Goal: Task Accomplishment & Management: Use online tool/utility

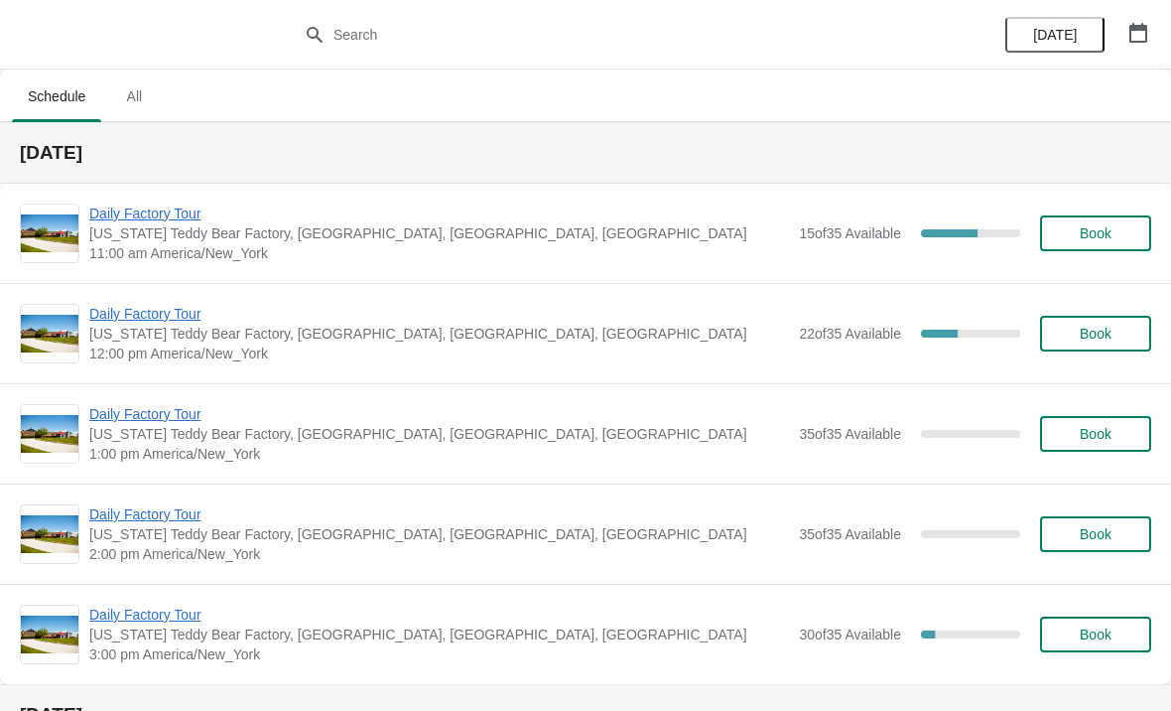
click at [158, 218] on span "Daily Factory Tour" at bounding box center [439, 213] width 700 height 20
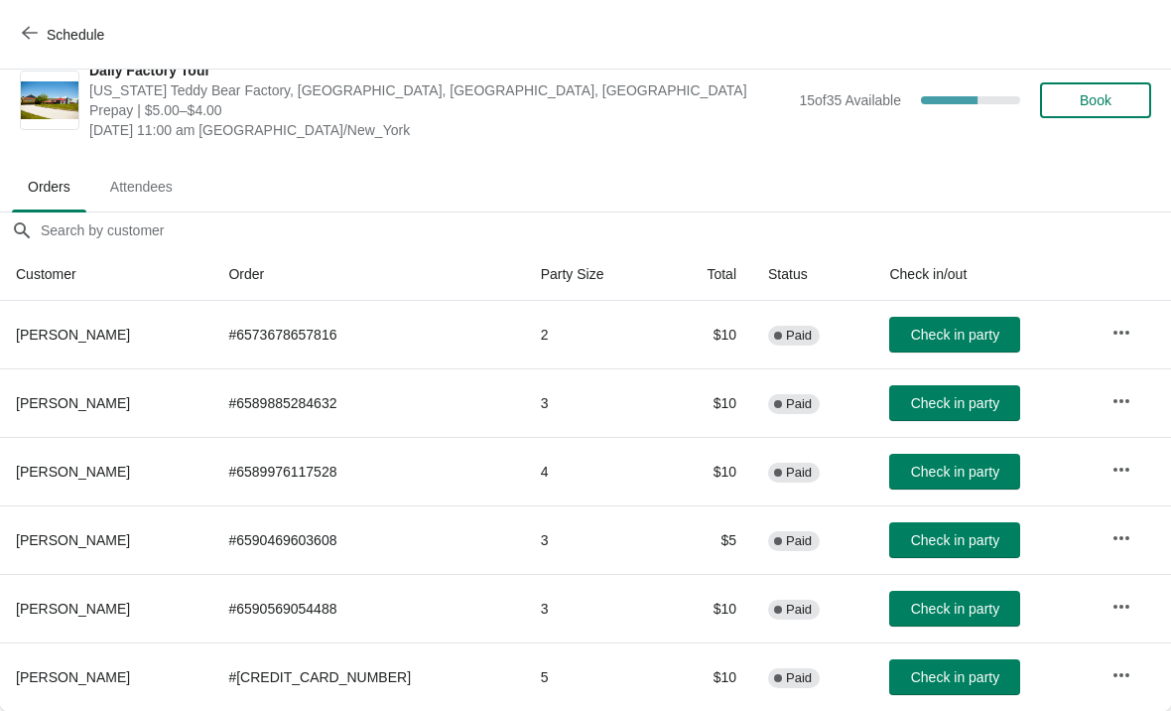
scroll to position [29, 0]
click at [904, 667] on button "Check in party" at bounding box center [954, 677] width 131 height 36
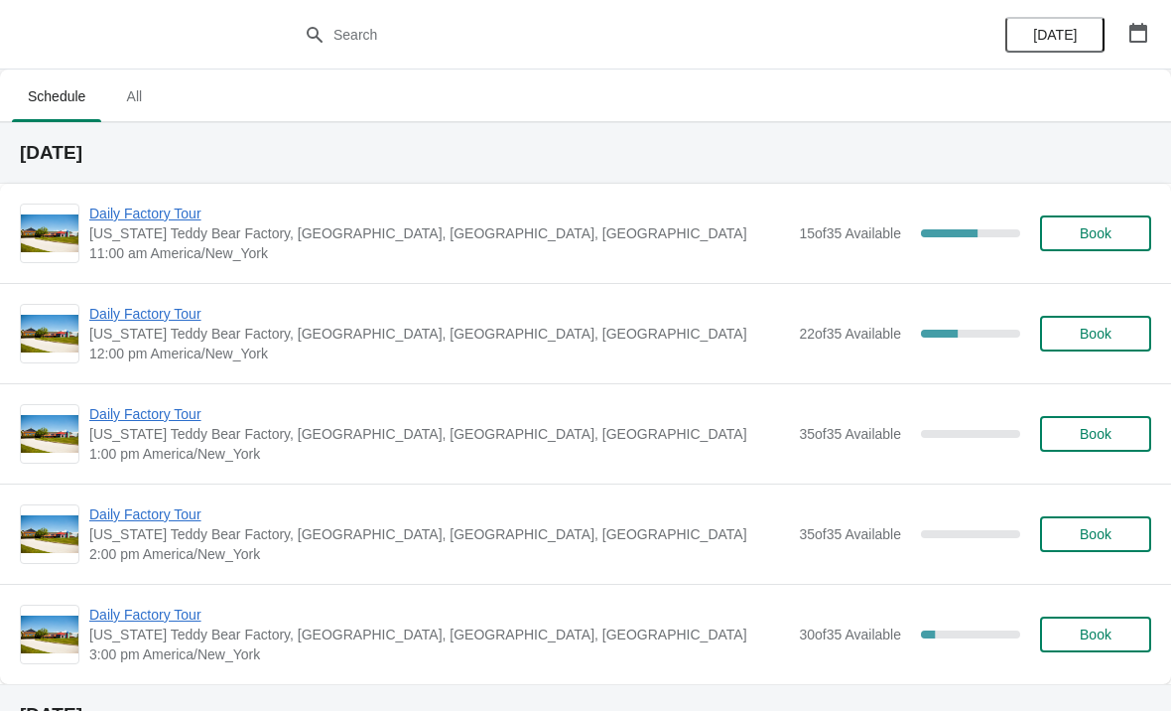
click at [177, 203] on span "Daily Factory Tour" at bounding box center [439, 213] width 700 height 20
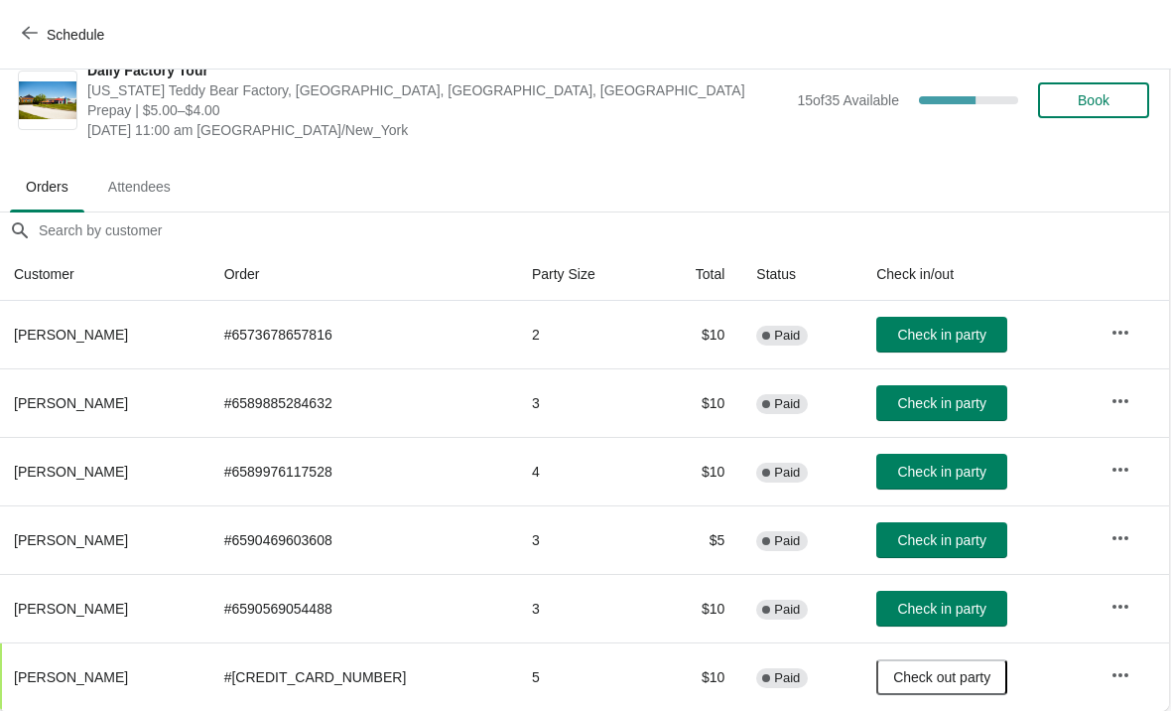
scroll to position [29, 1]
click at [949, 404] on span "Check in party" at bounding box center [942, 403] width 88 height 16
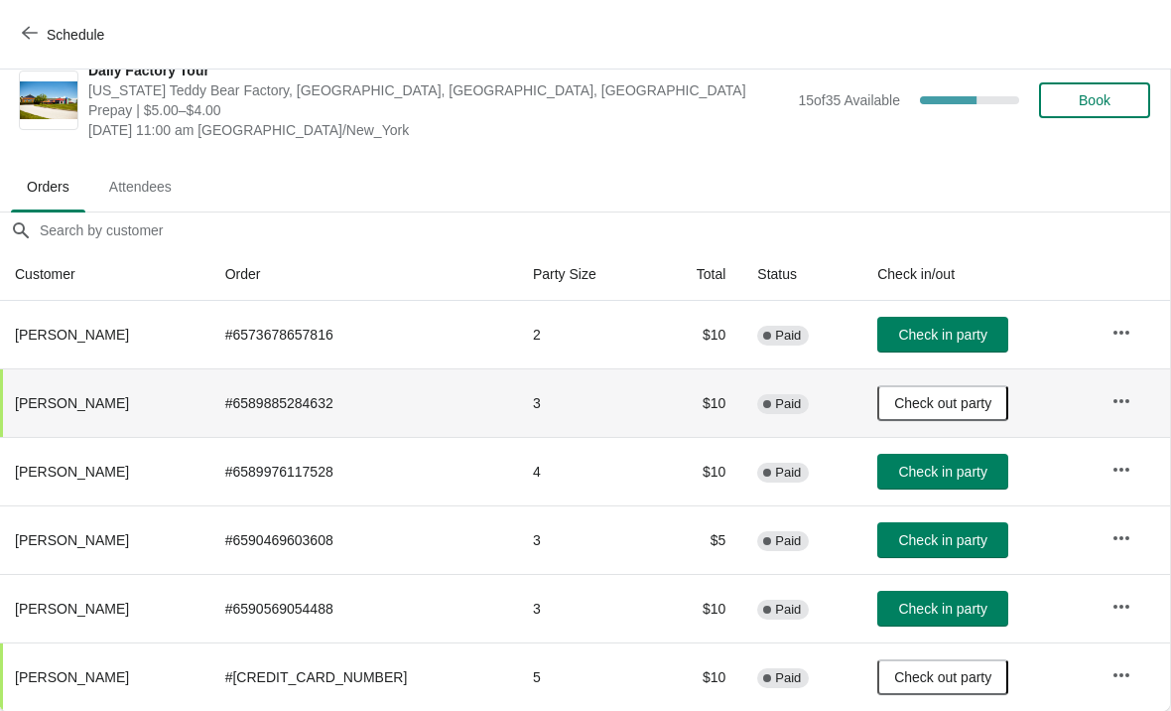
click at [923, 338] on span "Check in party" at bounding box center [942, 335] width 88 height 16
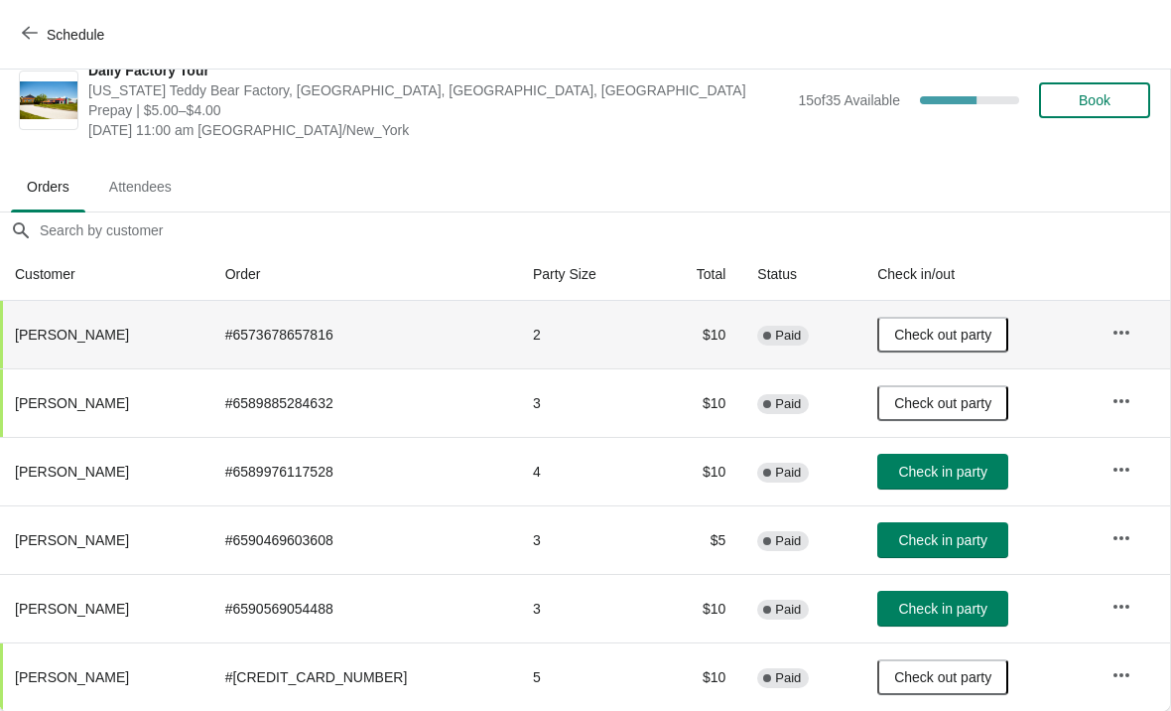
click at [939, 545] on span "Check in party" at bounding box center [942, 540] width 88 height 16
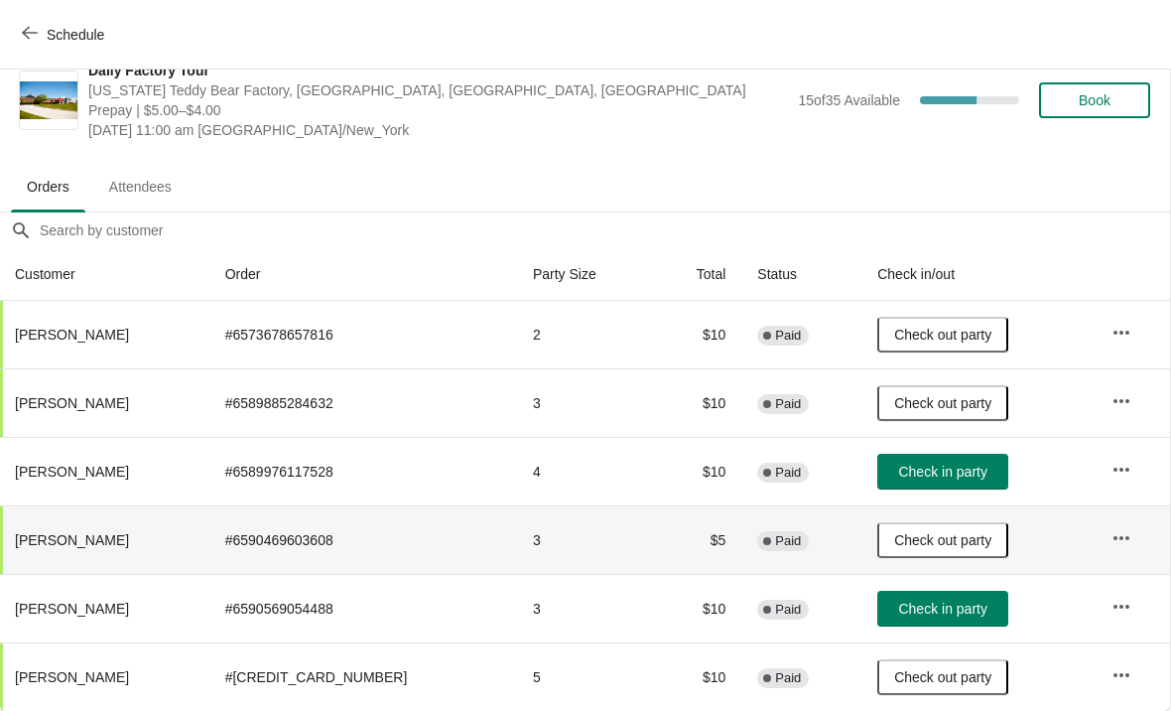
click at [938, 601] on span "Check in party" at bounding box center [942, 609] width 88 height 16
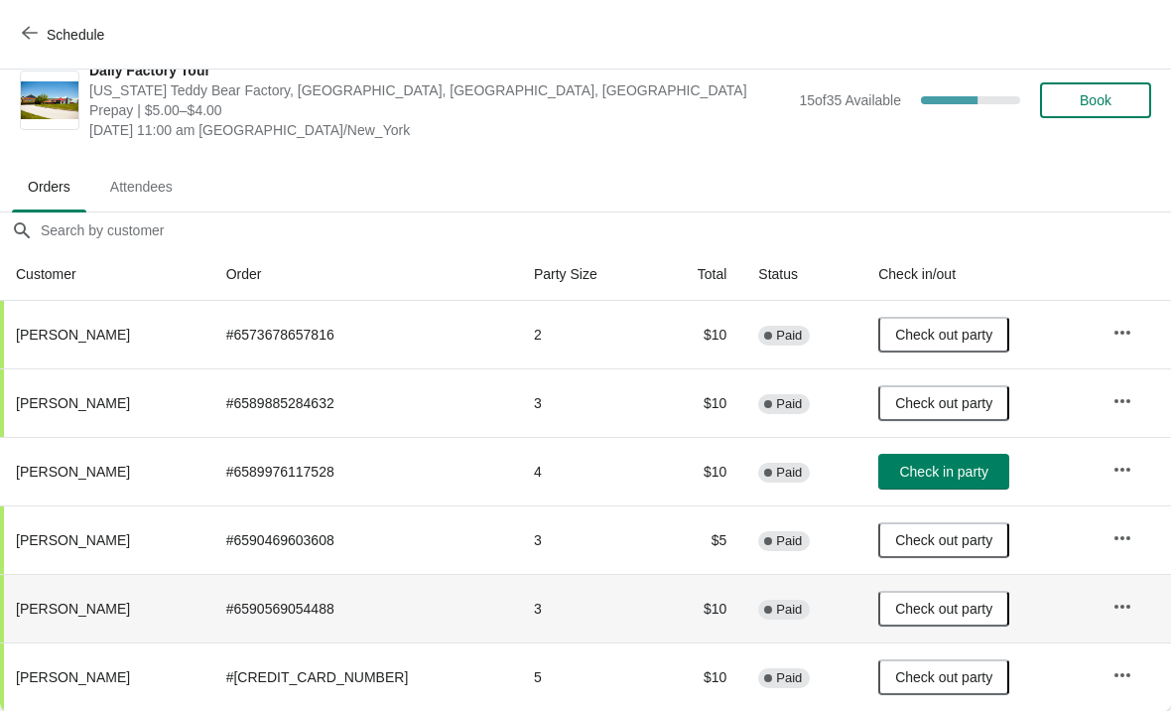
scroll to position [29, 0]
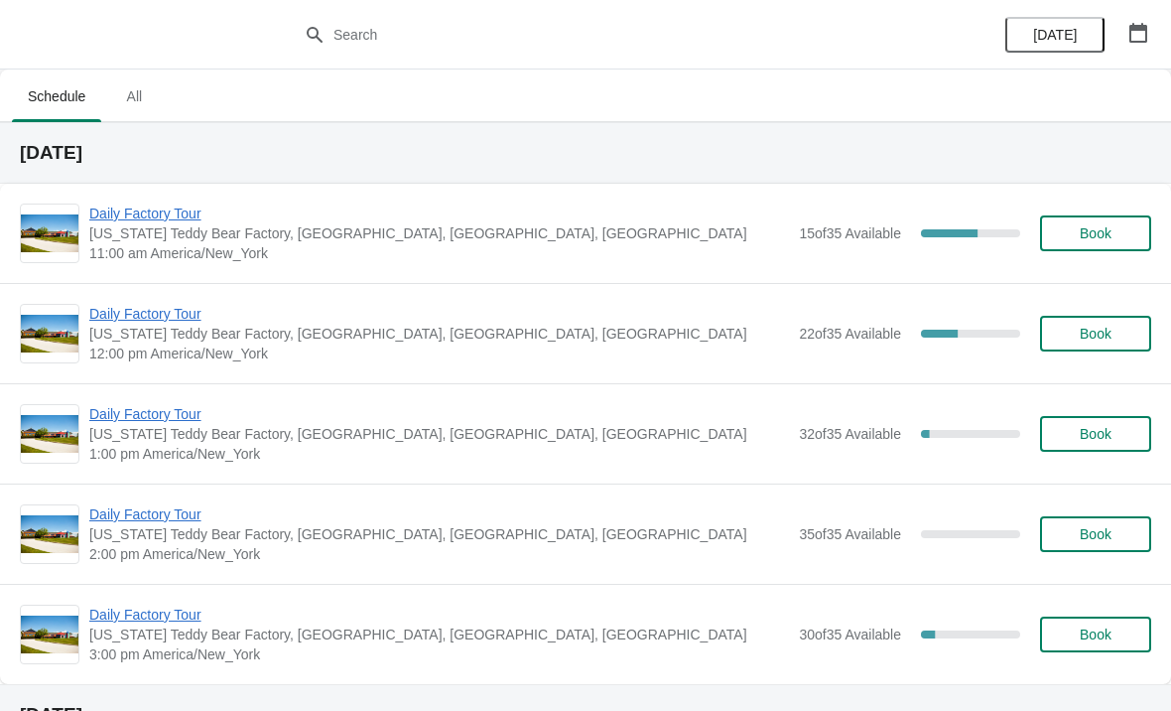
click at [151, 219] on span "Daily Factory Tour" at bounding box center [439, 213] width 700 height 20
click at [131, 222] on span "Daily Factory Tour" at bounding box center [439, 213] width 700 height 20
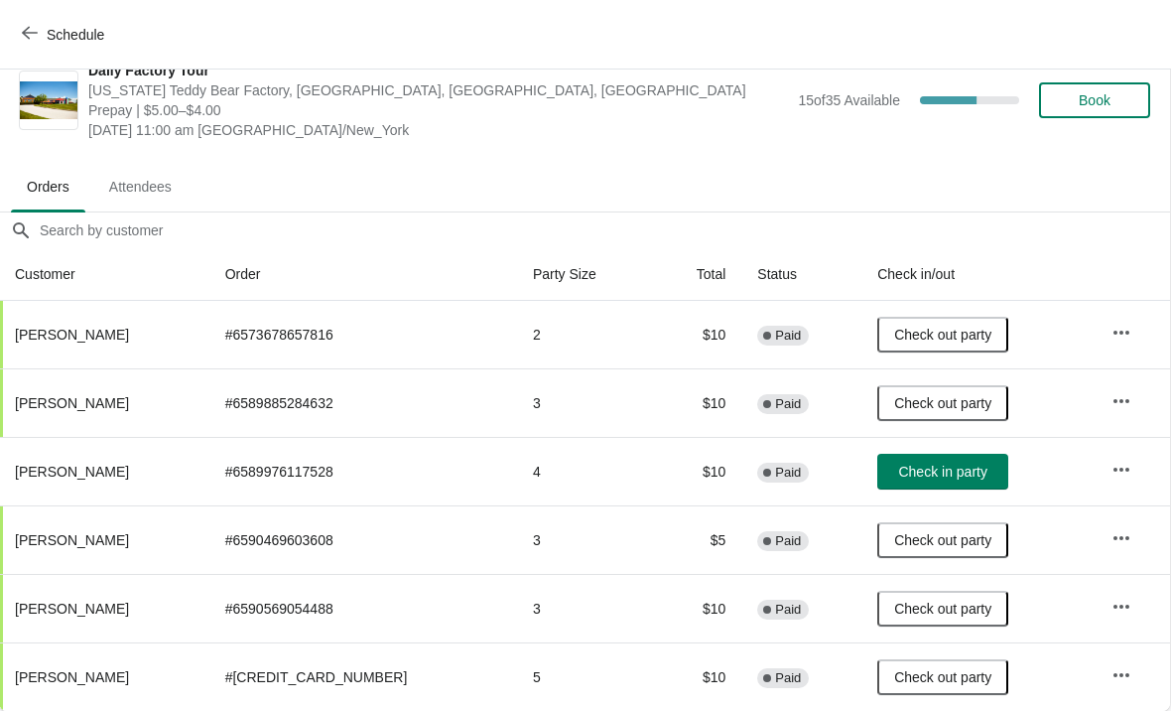
scroll to position [29, 1]
click at [933, 457] on button "Check in party" at bounding box center [943, 472] width 131 height 36
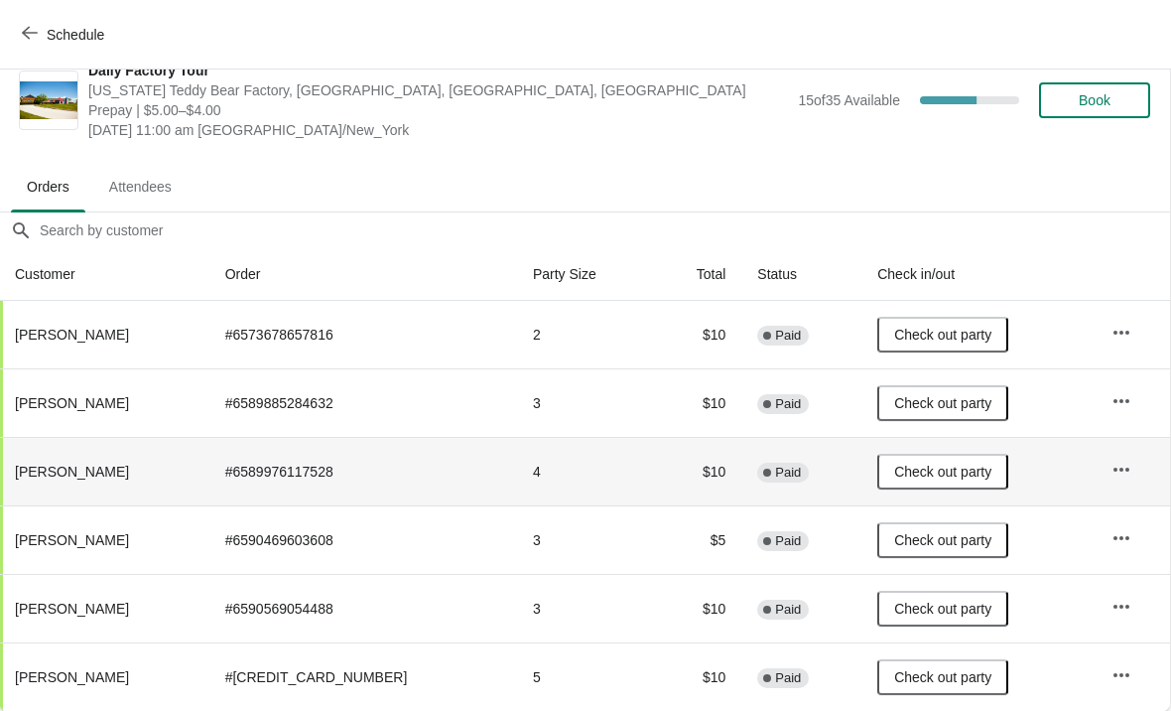
click at [28, 40] on icon "button" at bounding box center [30, 33] width 16 height 16
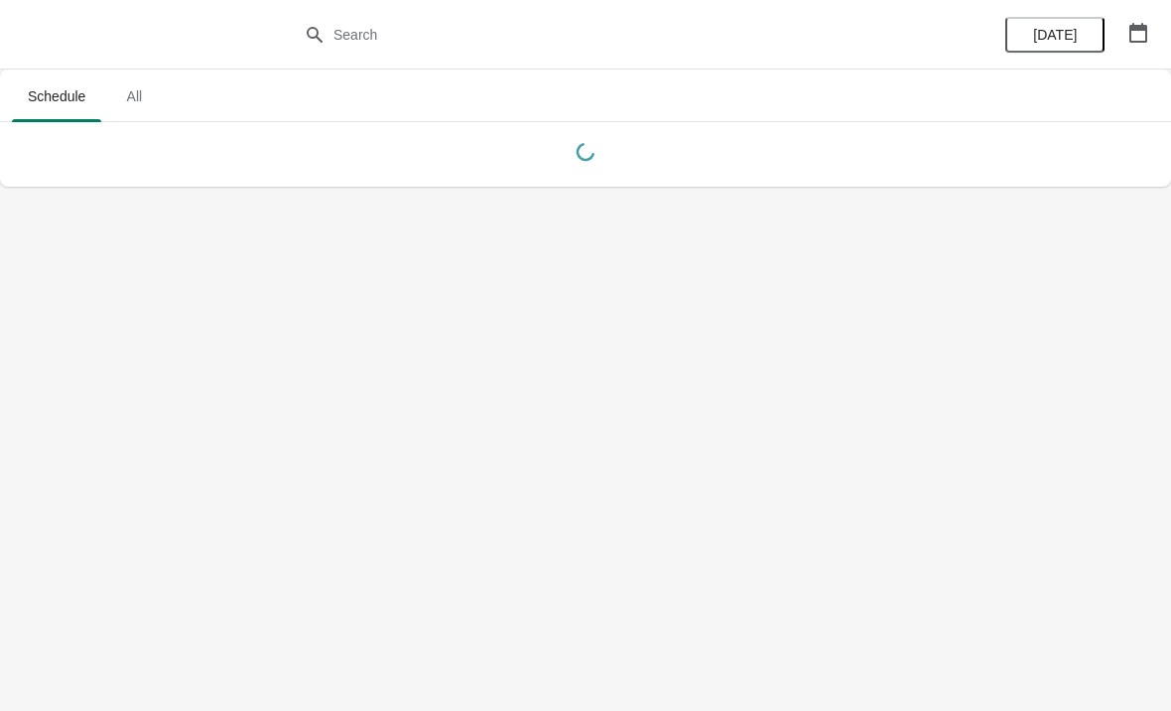
scroll to position [0, 0]
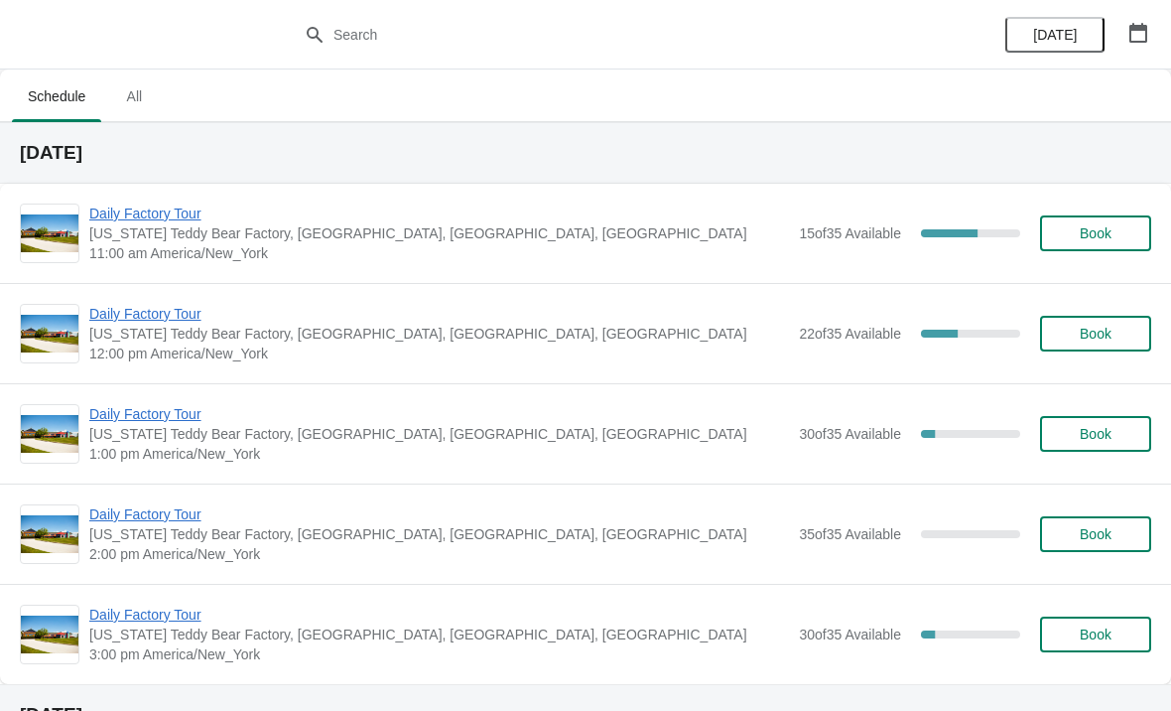
click at [107, 313] on span "Daily Factory Tour" at bounding box center [439, 314] width 700 height 20
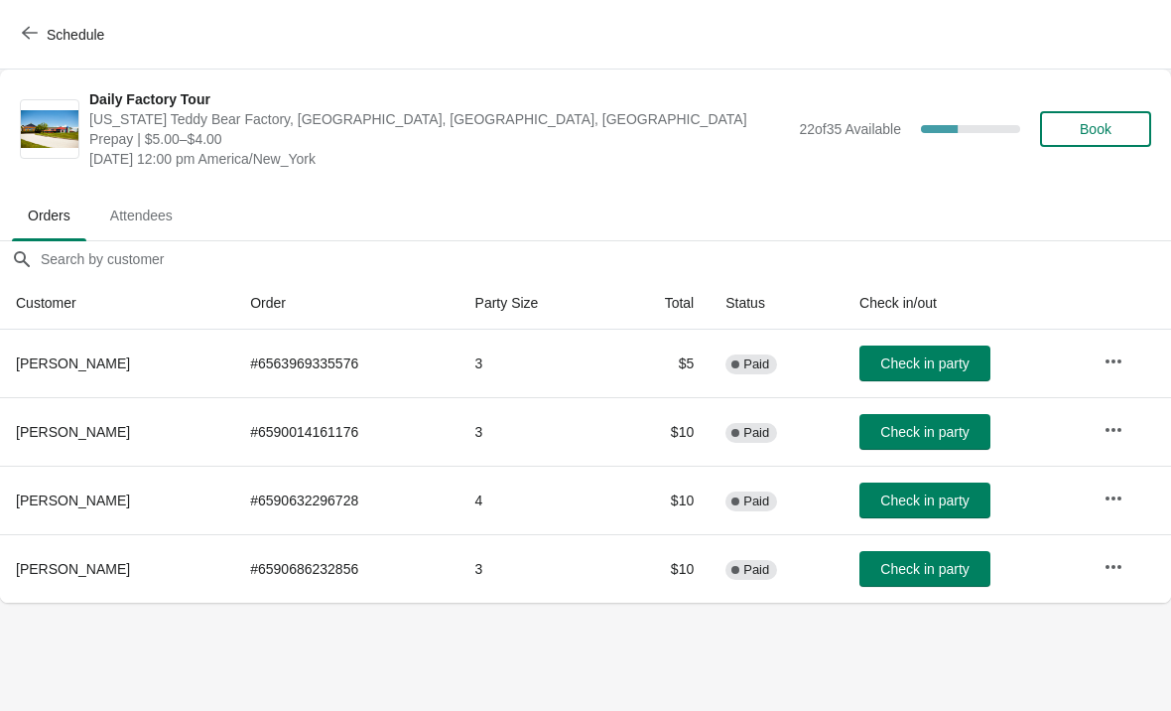
click at [946, 367] on span "Check in party" at bounding box center [924, 363] width 88 height 16
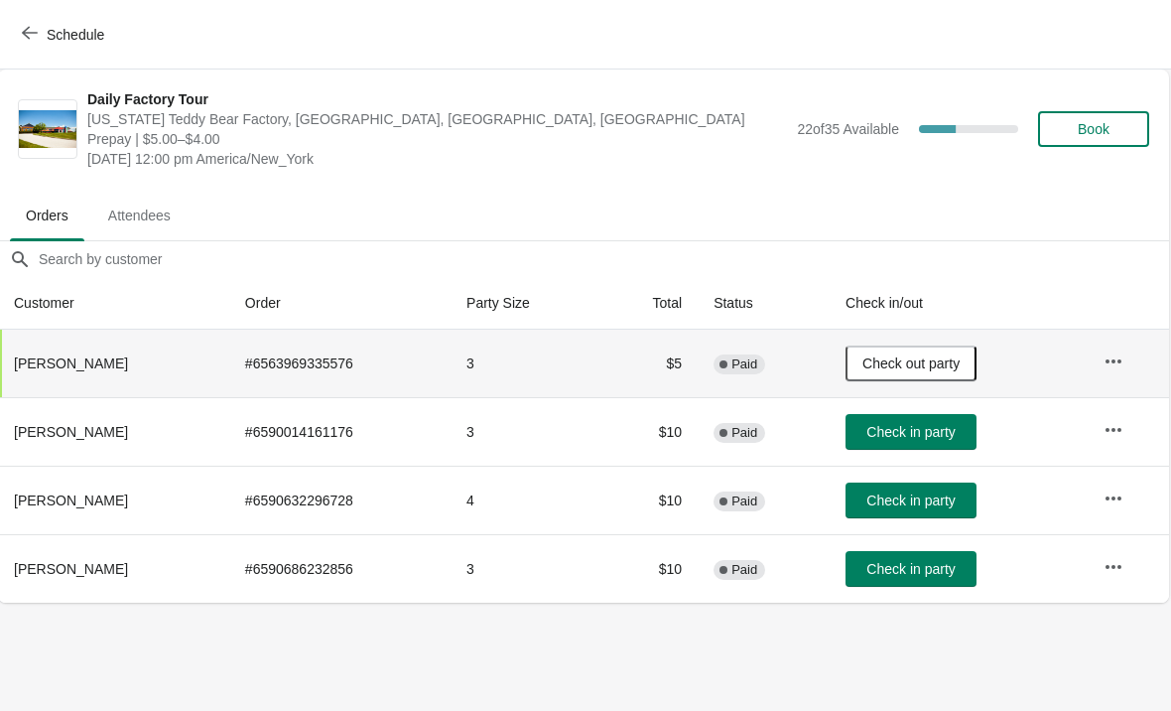
scroll to position [0, 1]
click at [37, 26] on icon "button" at bounding box center [30, 33] width 16 height 16
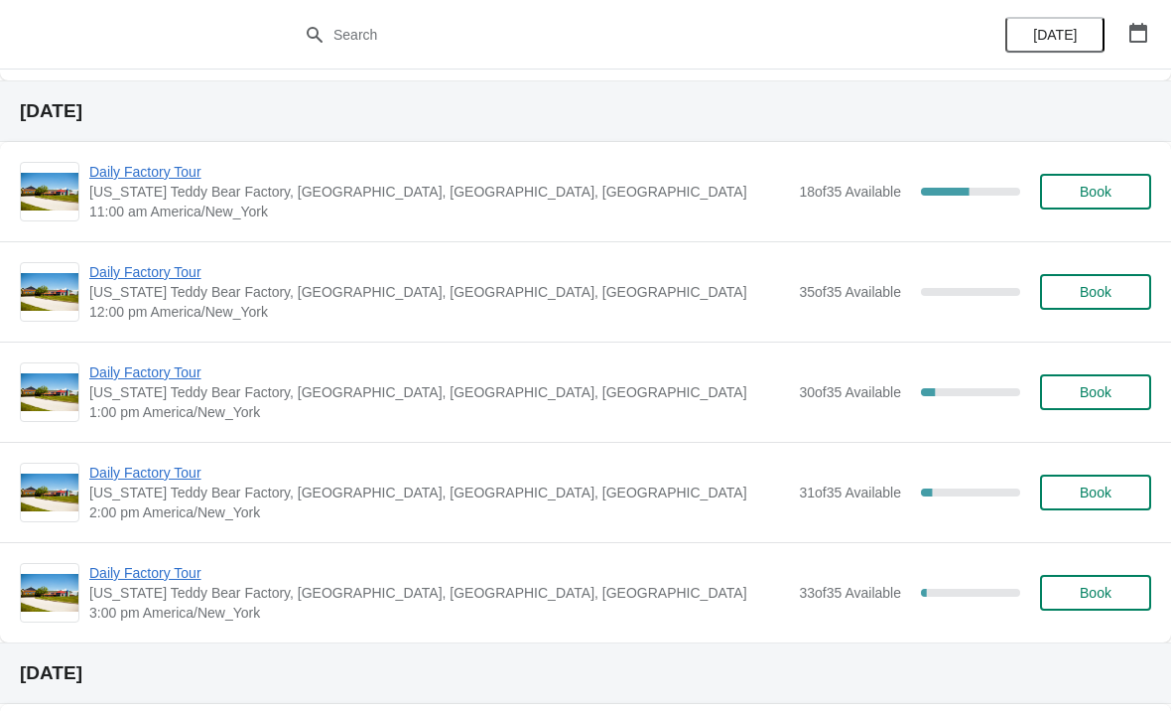
scroll to position [603, 0]
click at [172, 568] on span "Daily Factory Tour" at bounding box center [439, 574] width 700 height 20
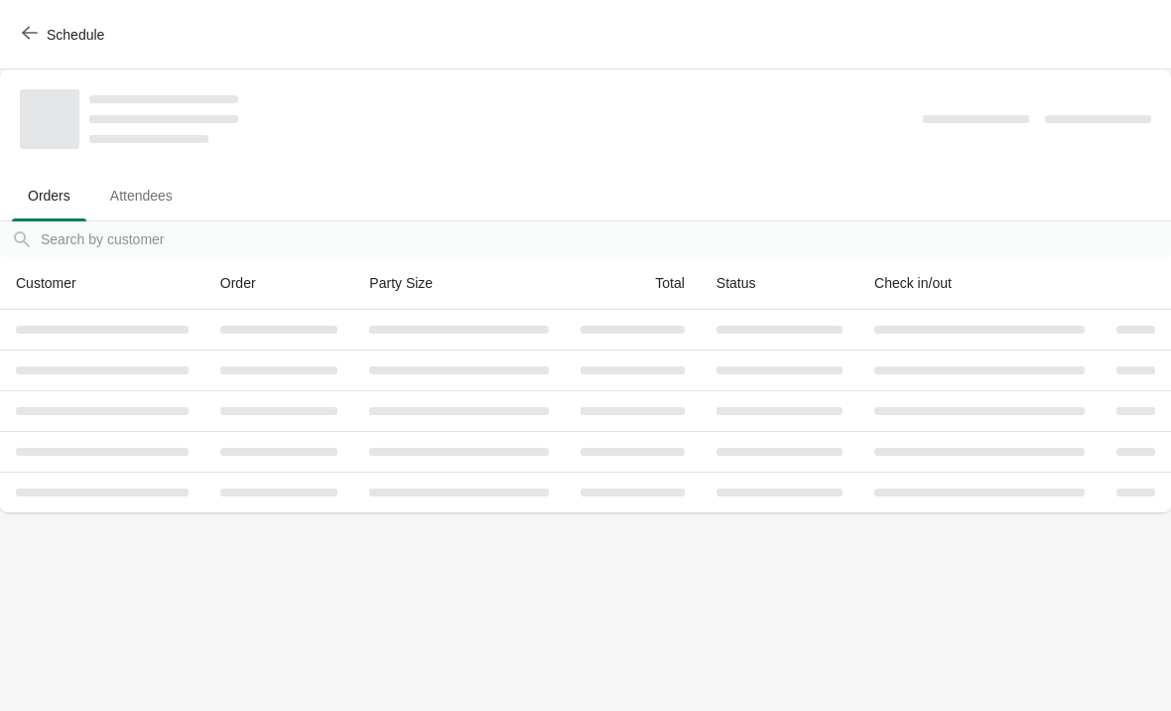
scroll to position [0, 0]
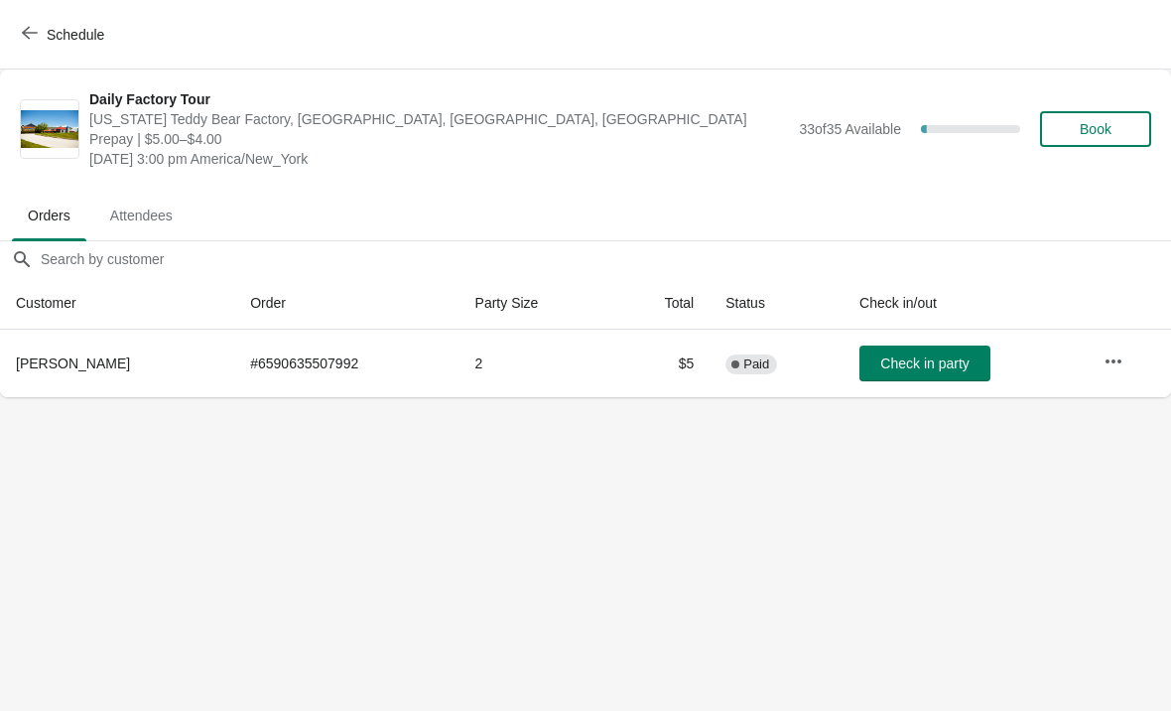
click at [26, 38] on icon "button" at bounding box center [30, 33] width 16 height 16
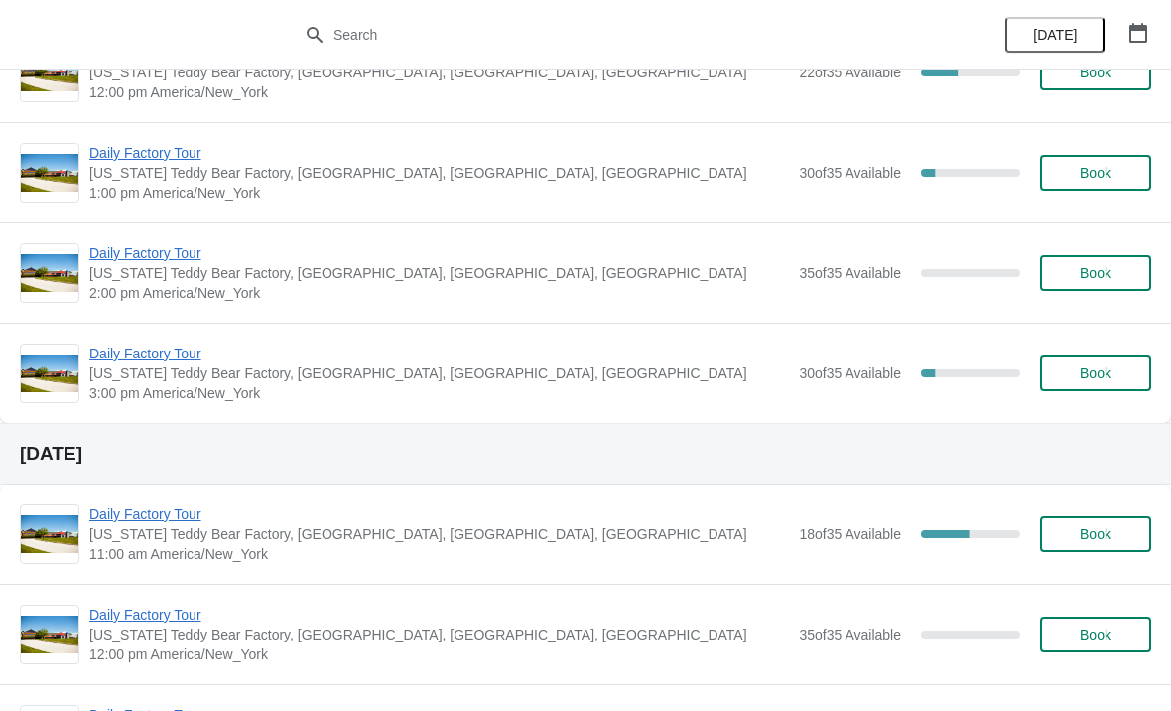
scroll to position [263, 0]
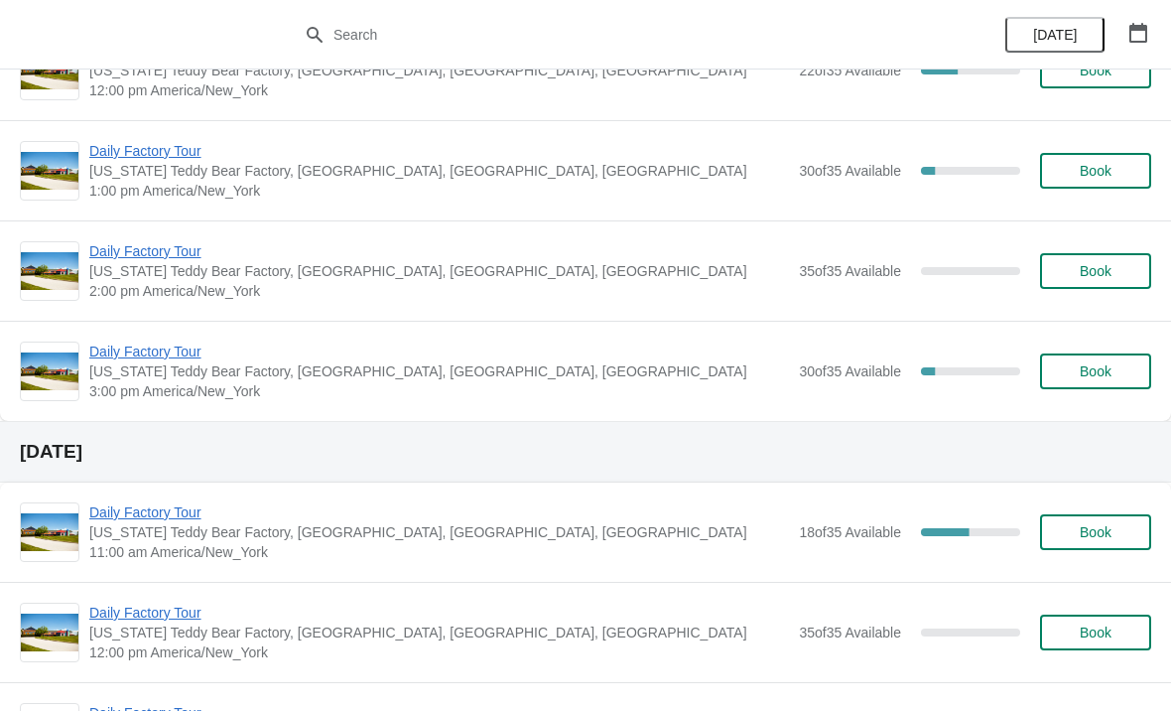
click at [147, 344] on span "Daily Factory Tour" at bounding box center [439, 351] width 700 height 20
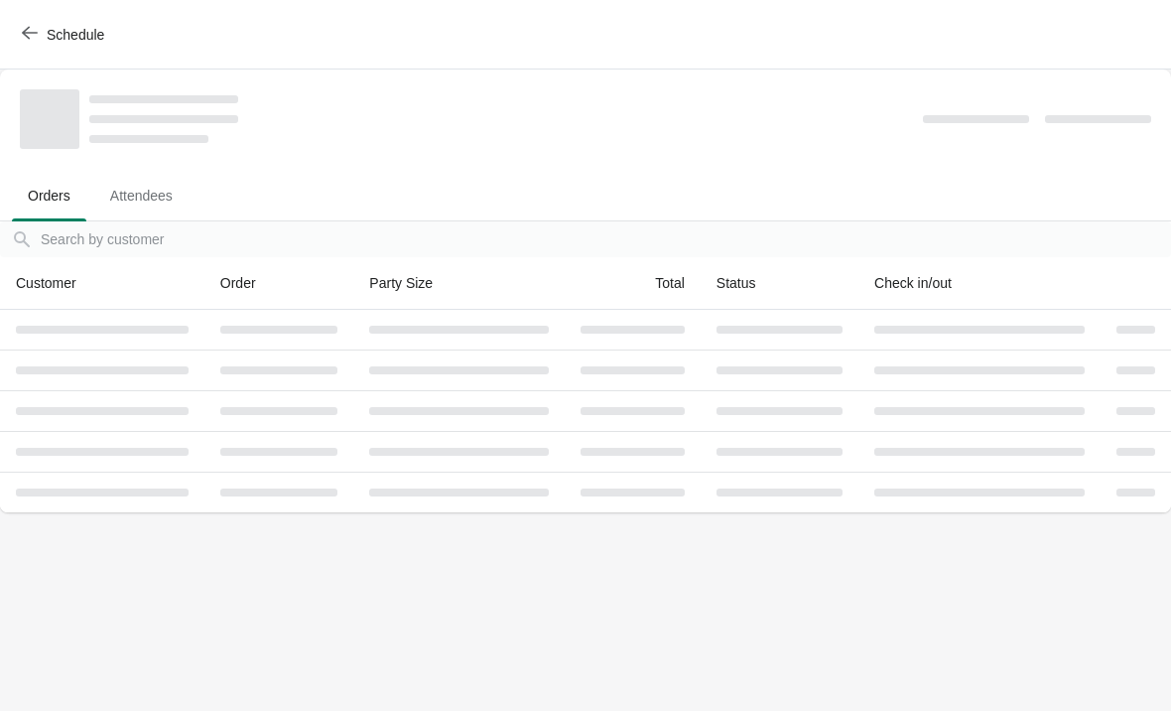
scroll to position [0, 0]
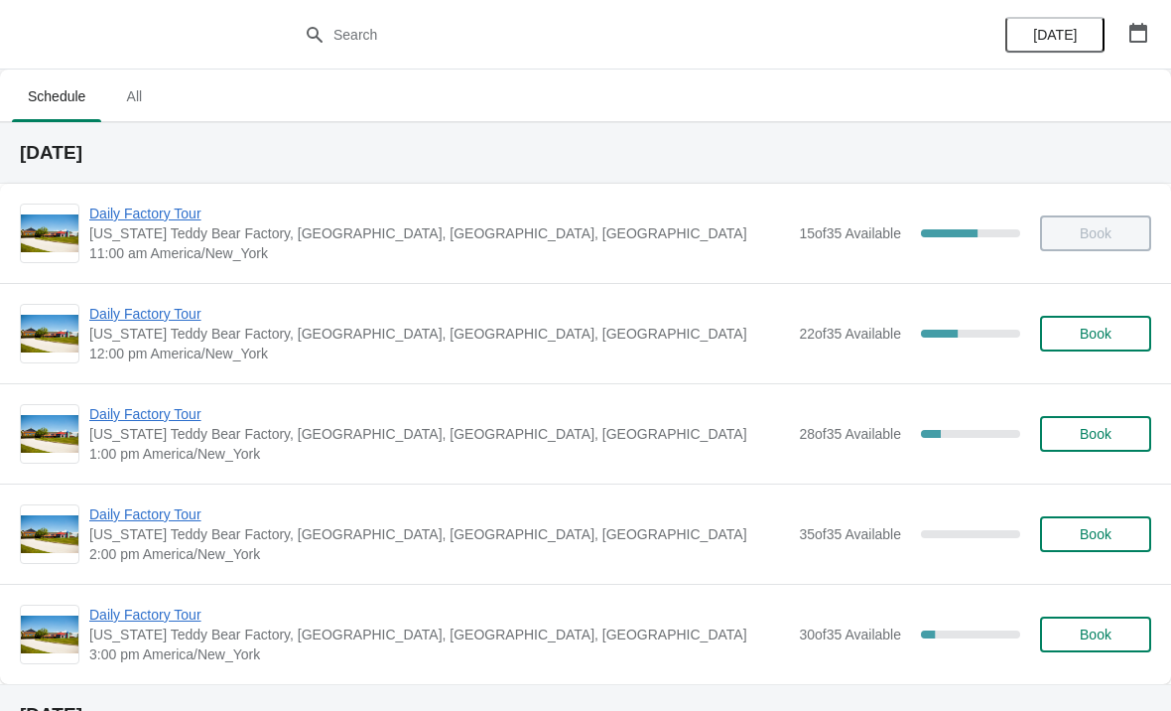
click at [173, 317] on span "Daily Factory Tour" at bounding box center [439, 314] width 700 height 20
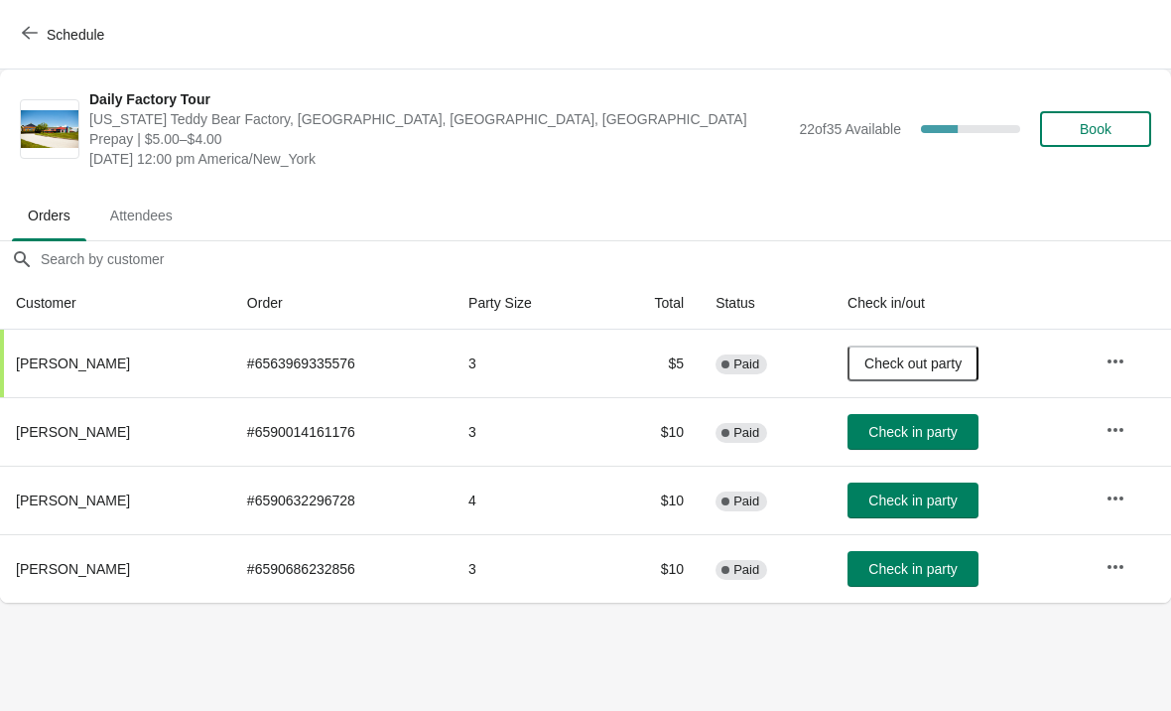
click at [905, 431] on span "Check in party" at bounding box center [913, 432] width 88 height 16
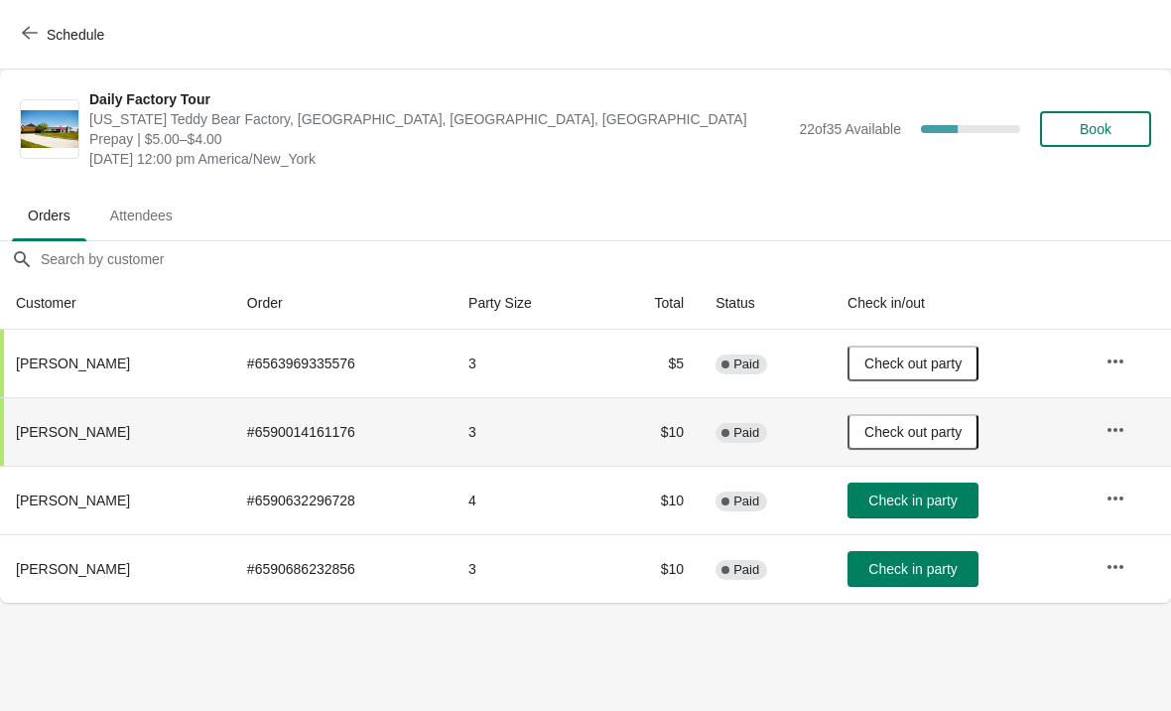
click at [14, 23] on button "Schedule" at bounding box center [65, 35] width 110 height 36
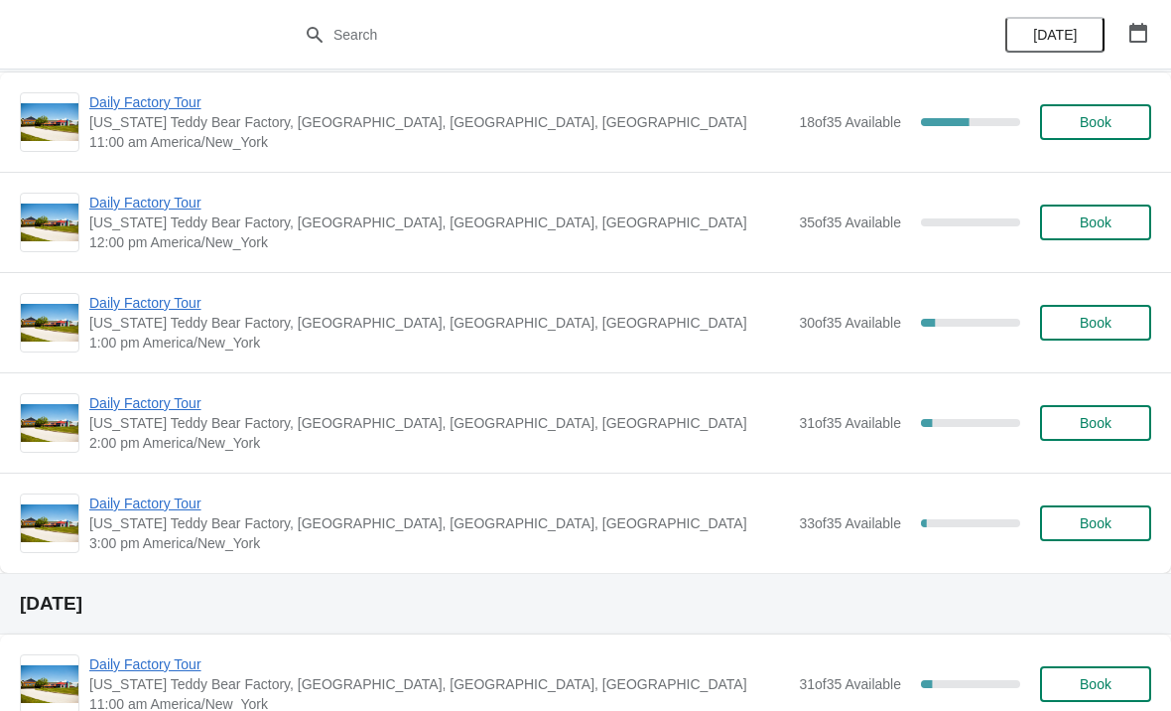
scroll to position [677, 0]
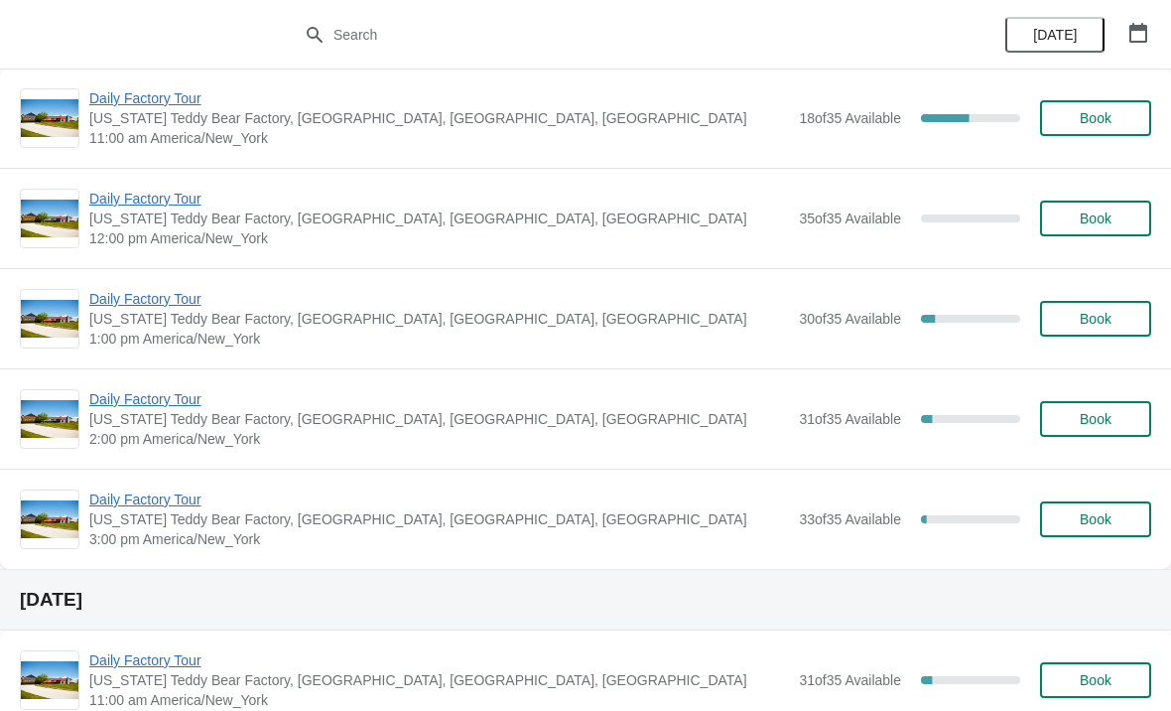
click at [121, 506] on span "Daily Factory Tour" at bounding box center [439, 499] width 700 height 20
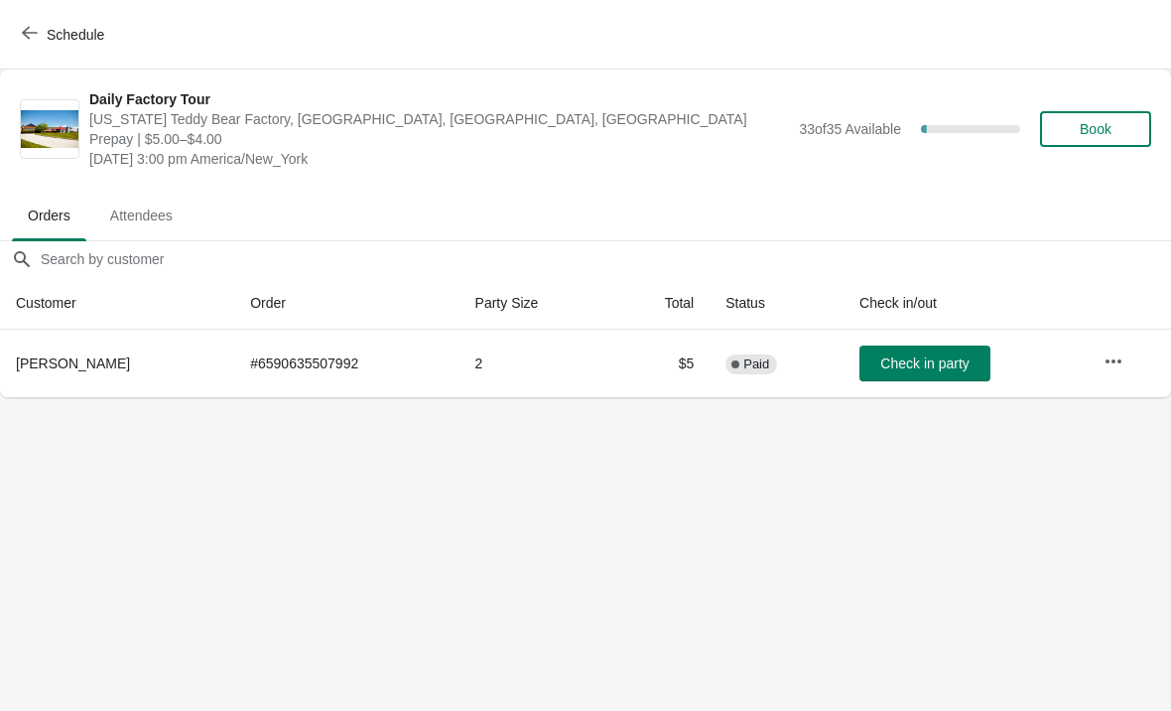
click at [40, 28] on span "Schedule" at bounding box center [65, 34] width 78 height 19
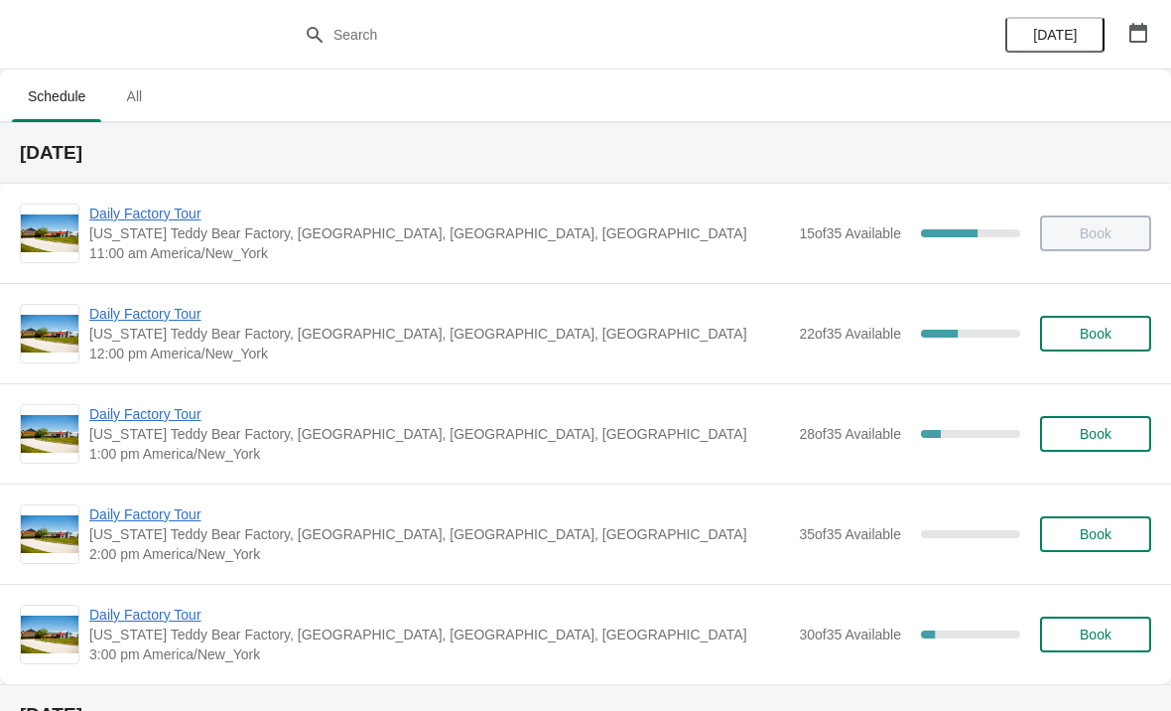
click at [177, 320] on span "Daily Factory Tour" at bounding box center [439, 314] width 700 height 20
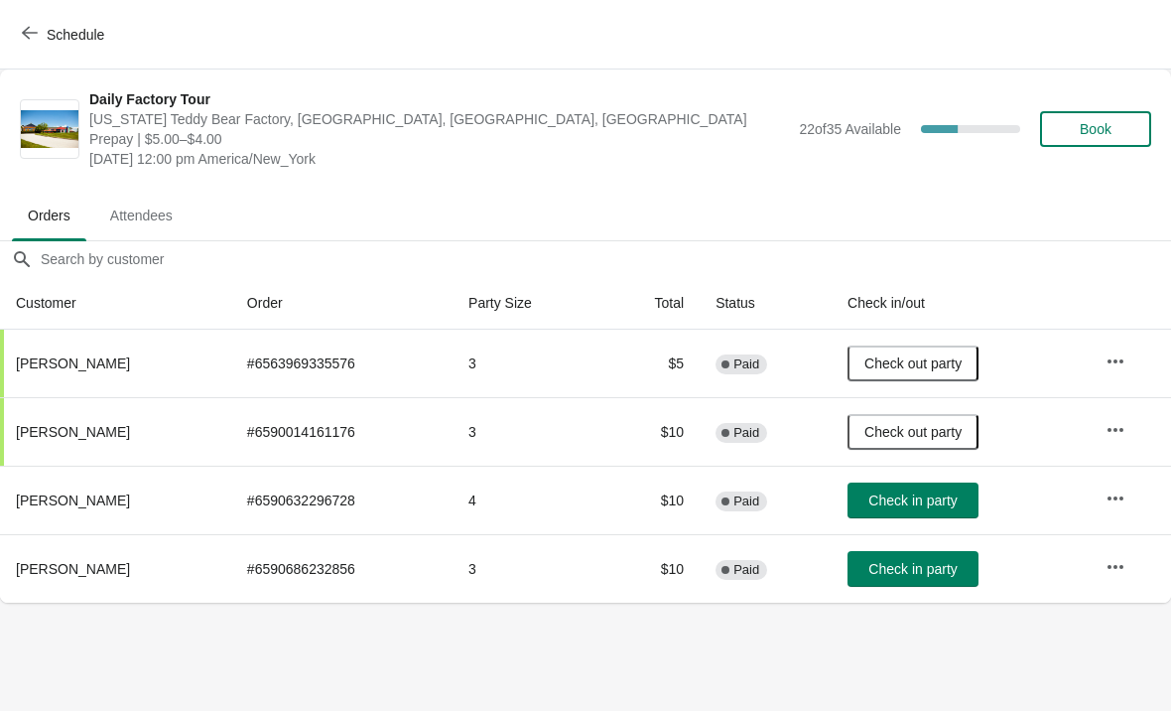
click at [918, 501] on span "Check in party" at bounding box center [913, 500] width 88 height 16
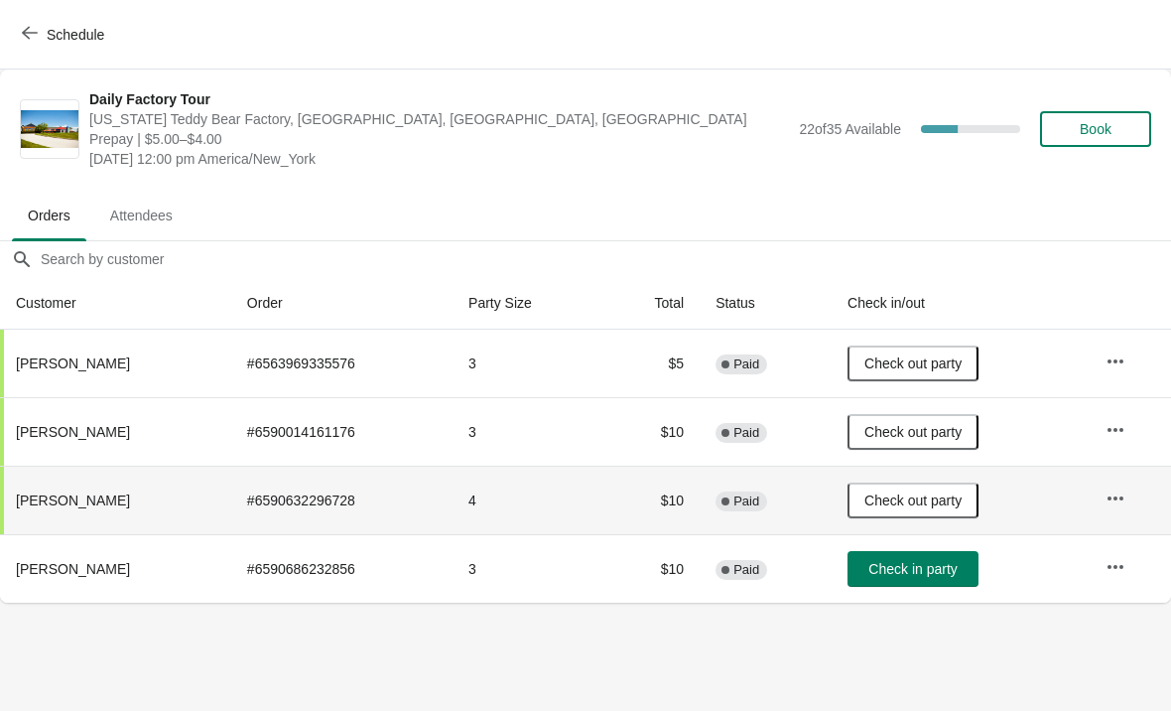
click at [62, 42] on span "Schedule" at bounding box center [76, 35] width 58 height 16
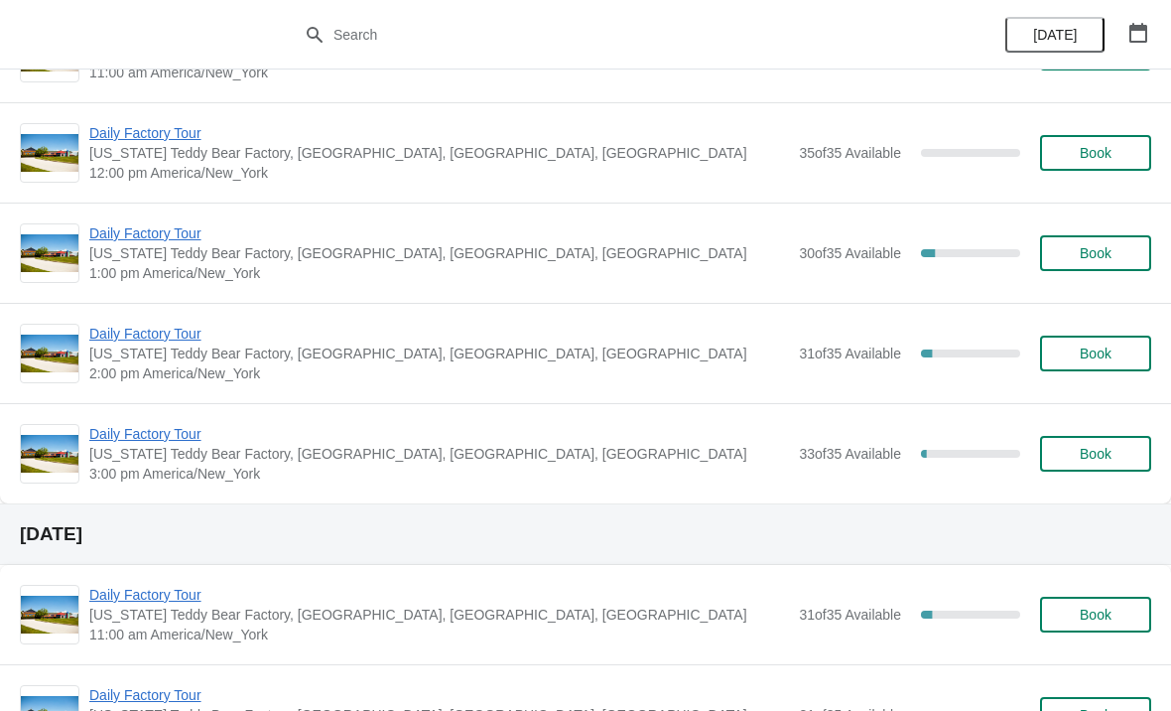
scroll to position [744, 0]
click at [138, 442] on span "Daily Factory Tour" at bounding box center [439, 433] width 700 height 20
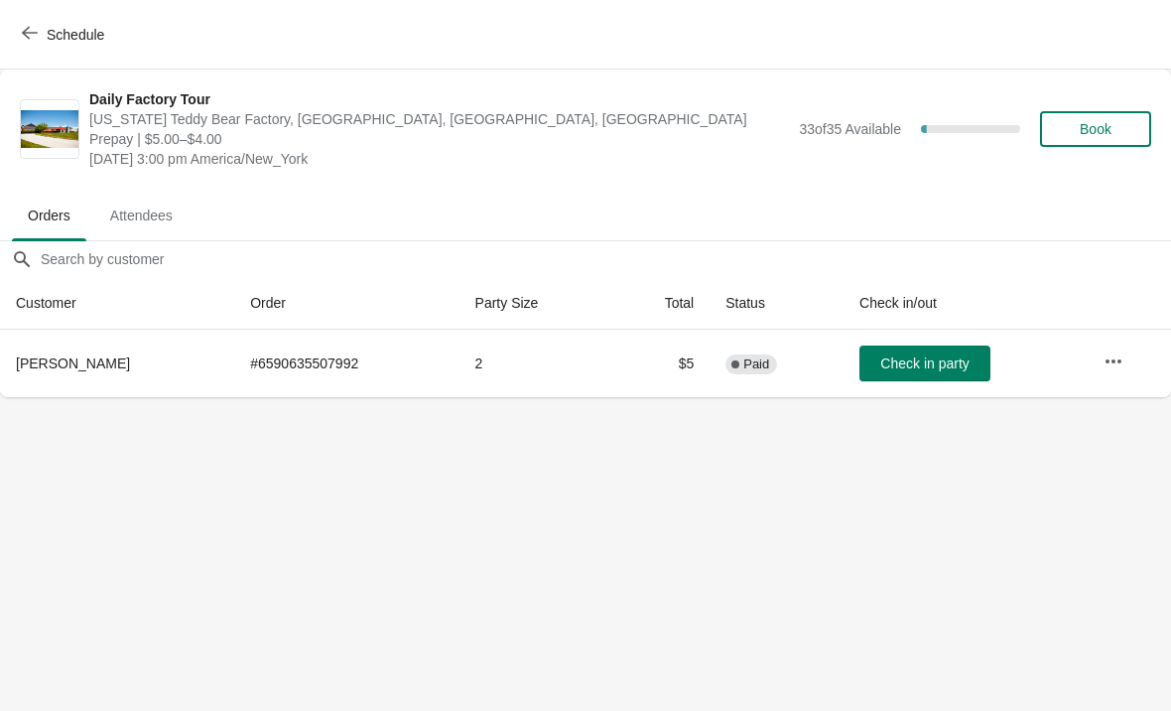
click at [22, 40] on icon "button" at bounding box center [30, 33] width 16 height 16
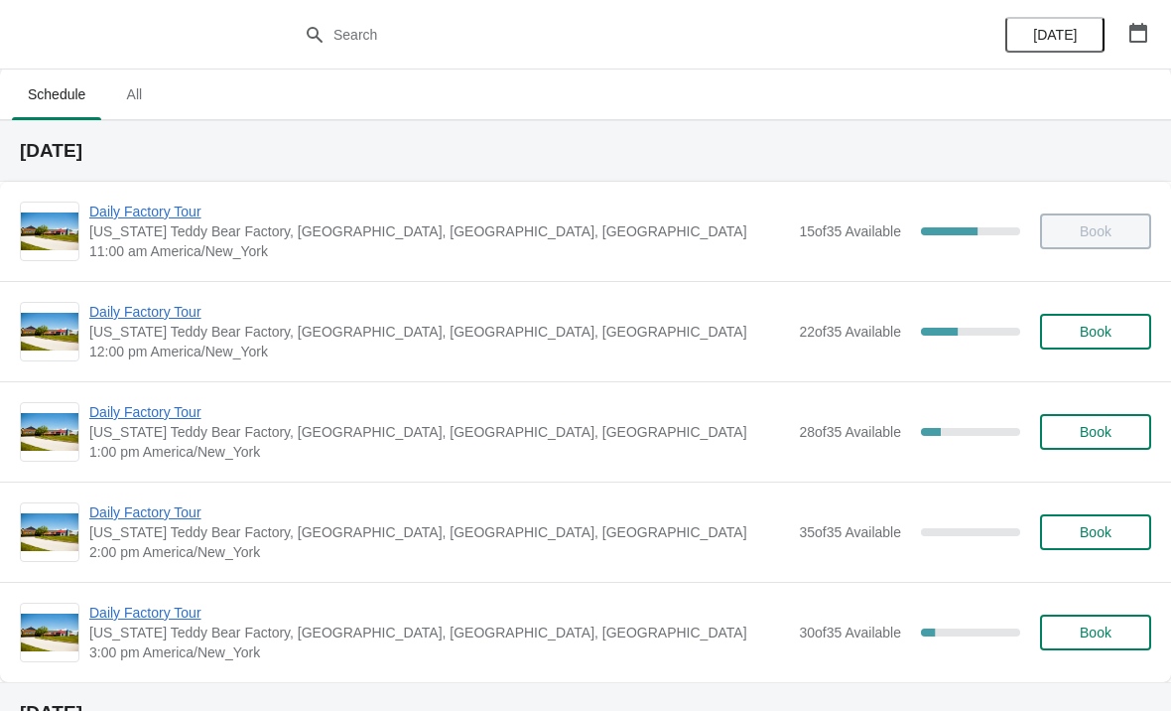
scroll to position [4, 0]
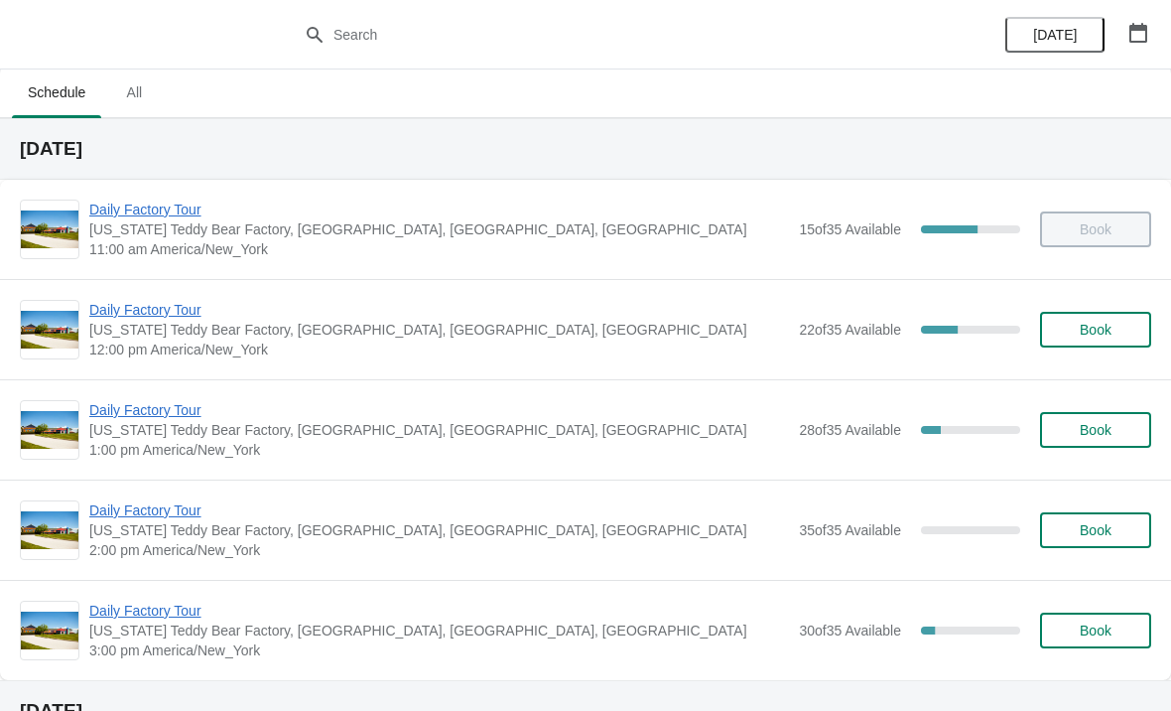
click at [187, 312] on span "Daily Factory Tour" at bounding box center [439, 310] width 700 height 20
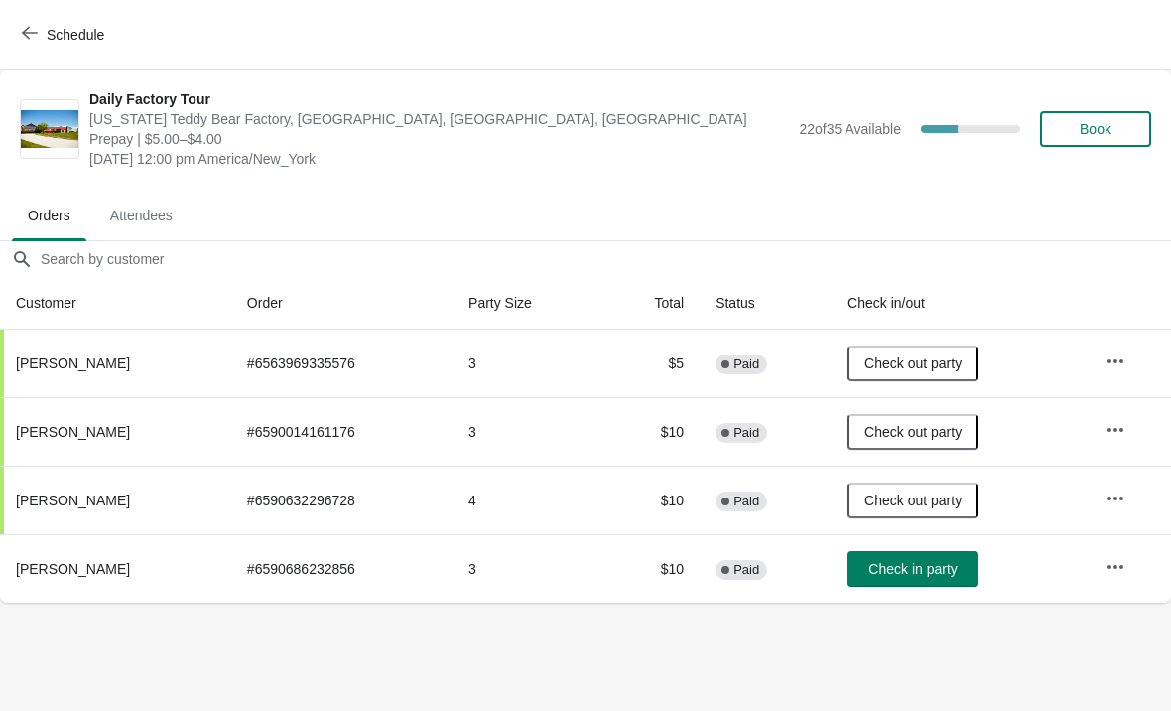
click at [929, 571] on span "Check in party" at bounding box center [913, 569] width 88 height 16
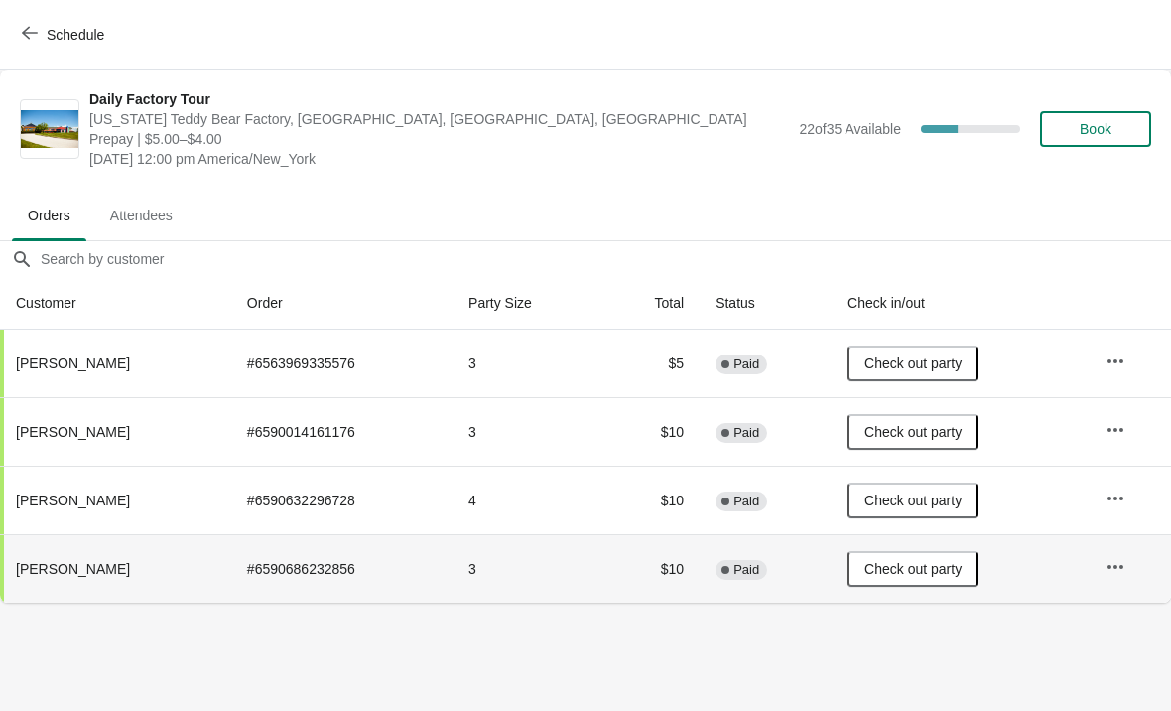
click at [39, 31] on span "Schedule" at bounding box center [65, 34] width 78 height 19
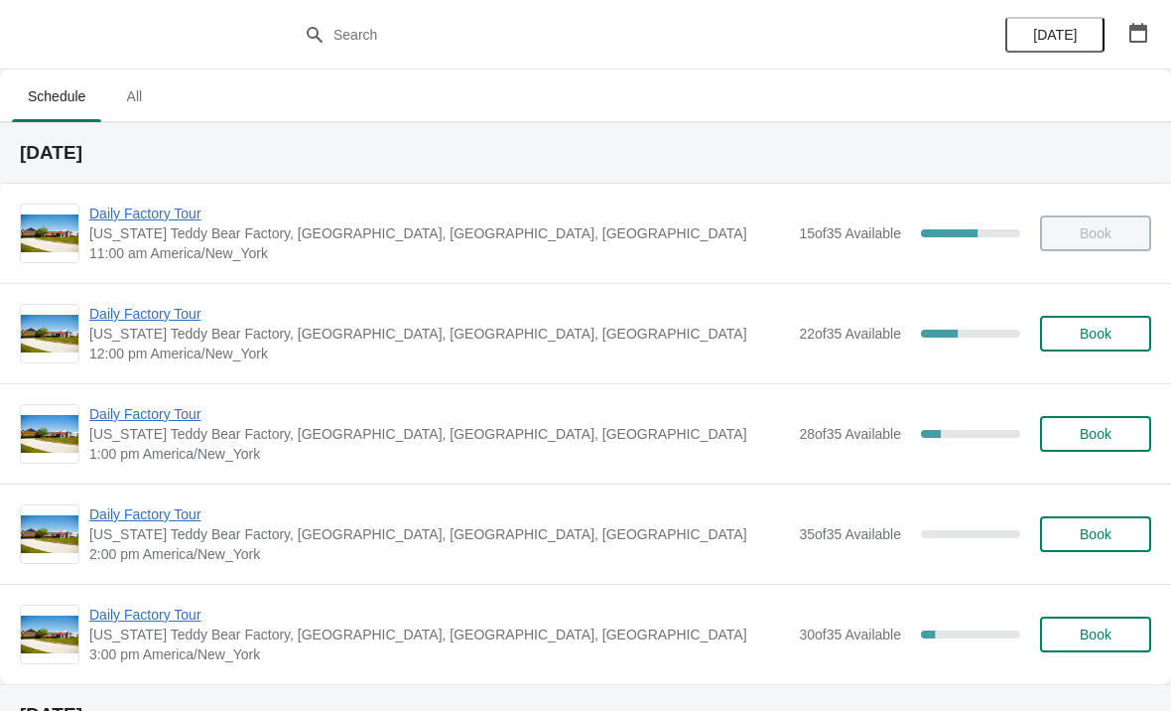
click at [136, 609] on span "Daily Factory Tour" at bounding box center [439, 615] width 700 height 20
click at [97, 620] on span "Daily Factory Tour" at bounding box center [439, 615] width 700 height 20
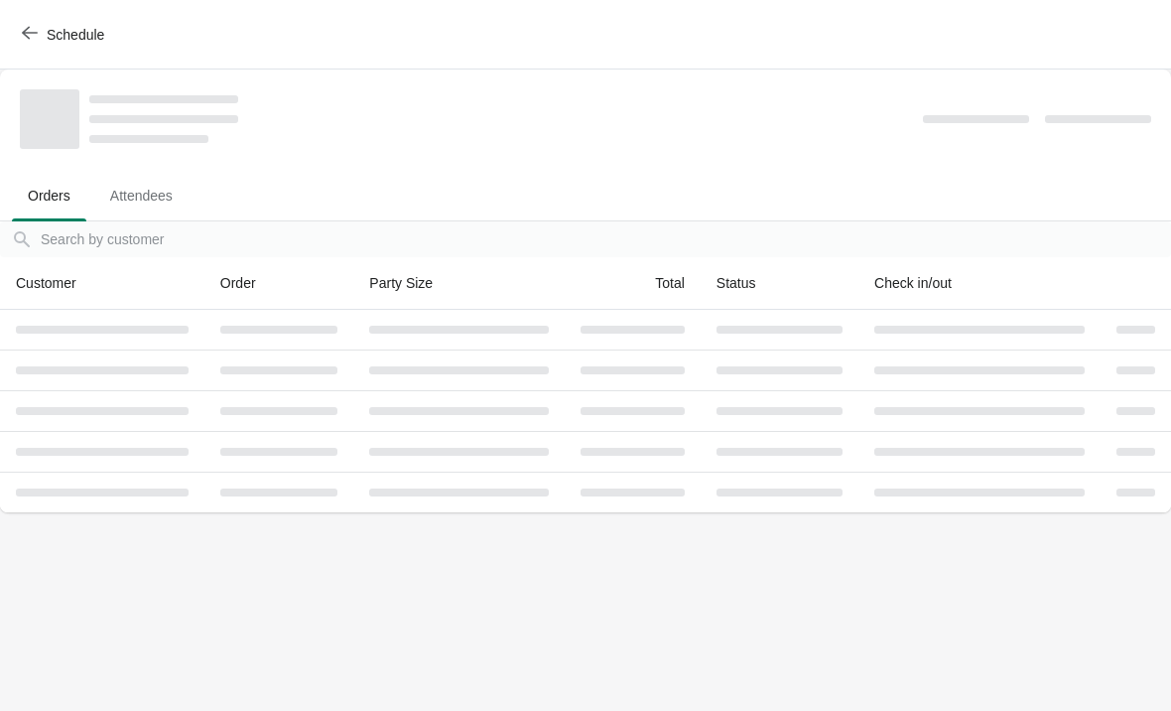
click at [141, 622] on body "Schedule Orders Attendees Orders Attendees Orders filter search Customer Order …" at bounding box center [585, 355] width 1171 height 711
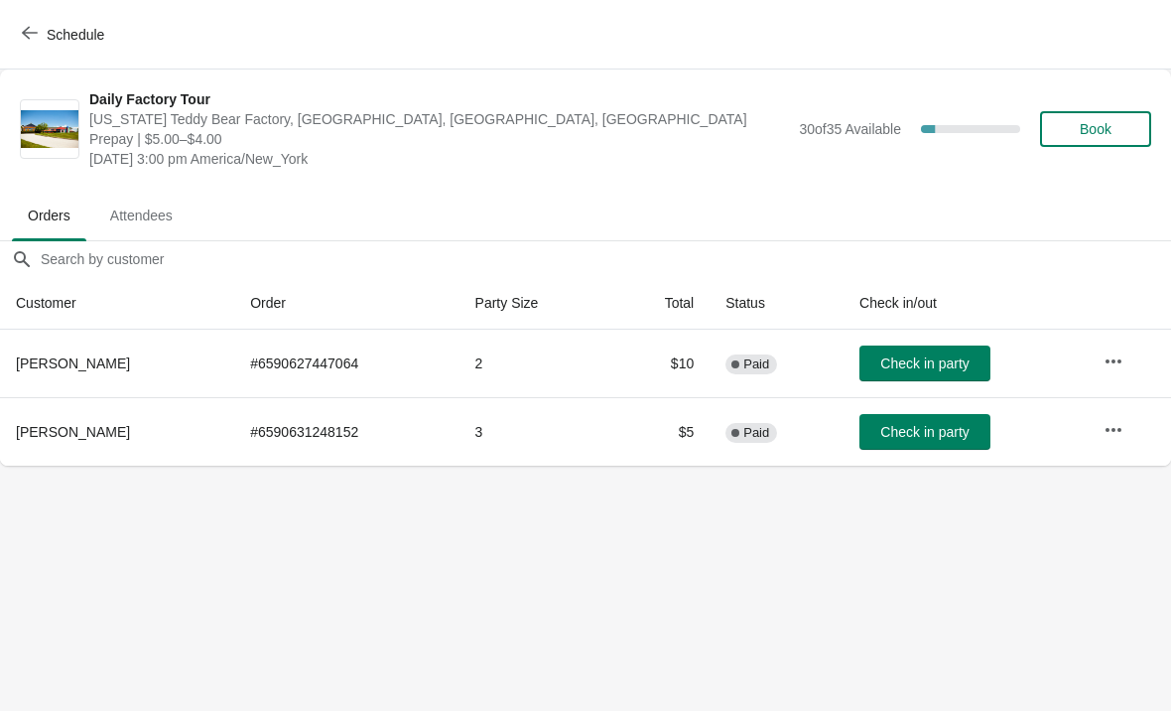
click at [20, 33] on button "Schedule" at bounding box center [65, 35] width 110 height 36
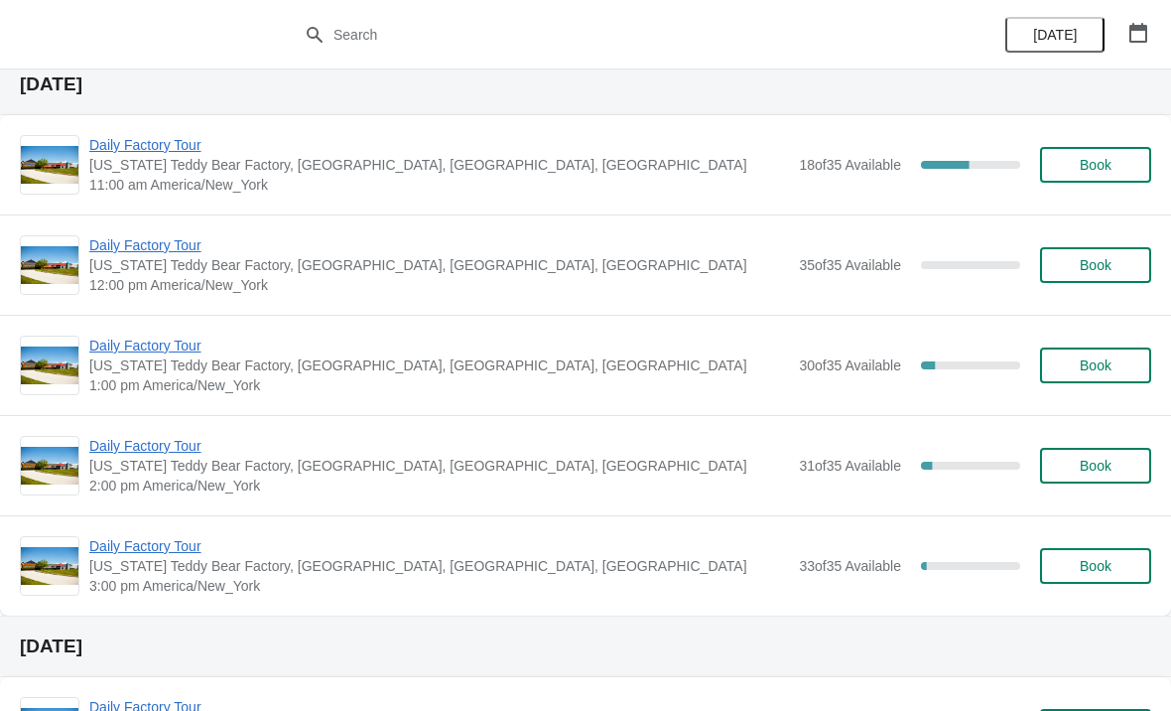
scroll to position [670, 0]
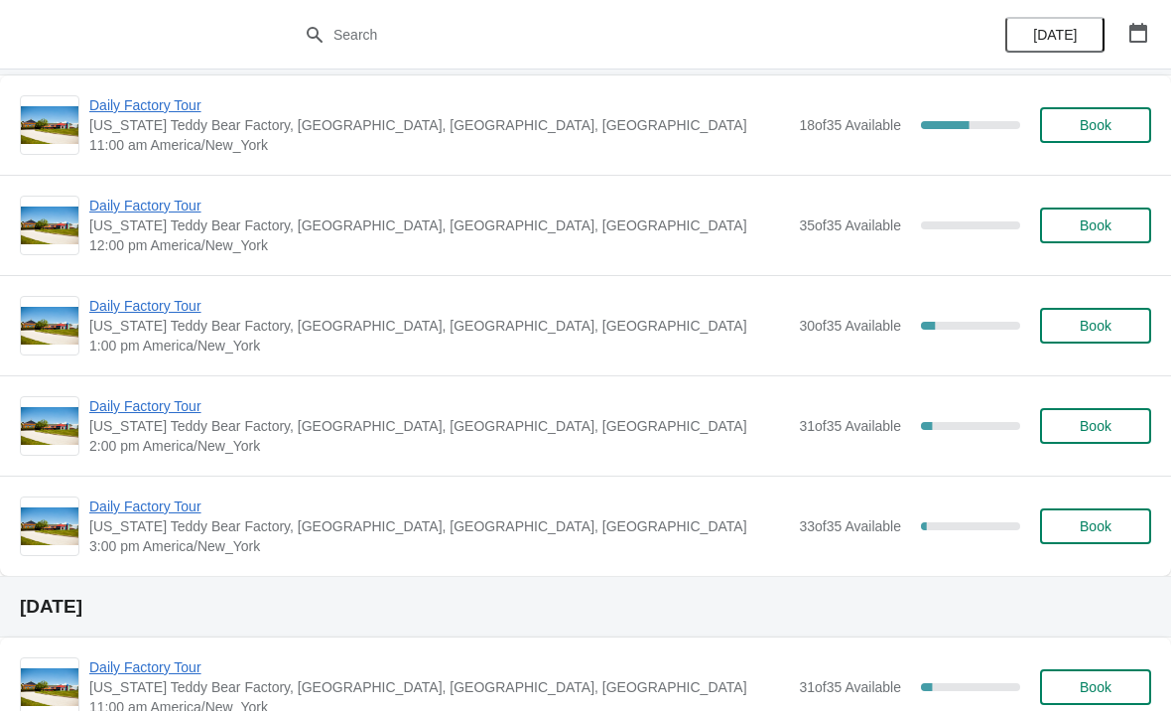
click at [113, 512] on span "Daily Factory Tour" at bounding box center [439, 506] width 700 height 20
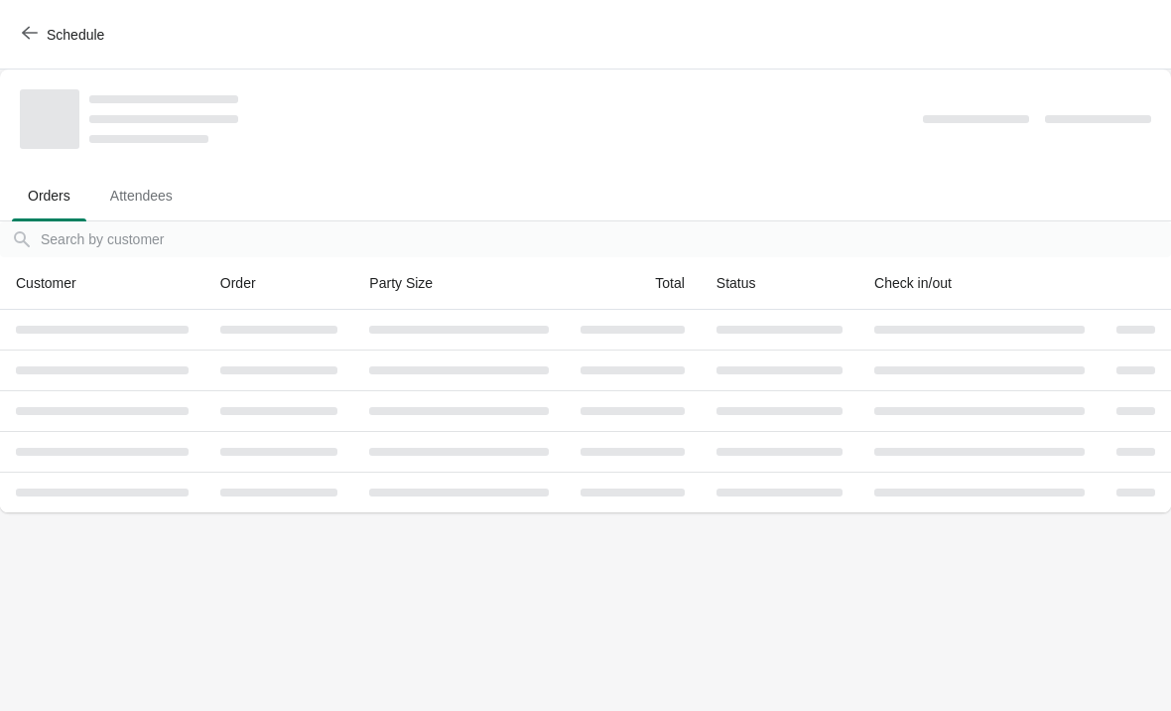
scroll to position [0, 0]
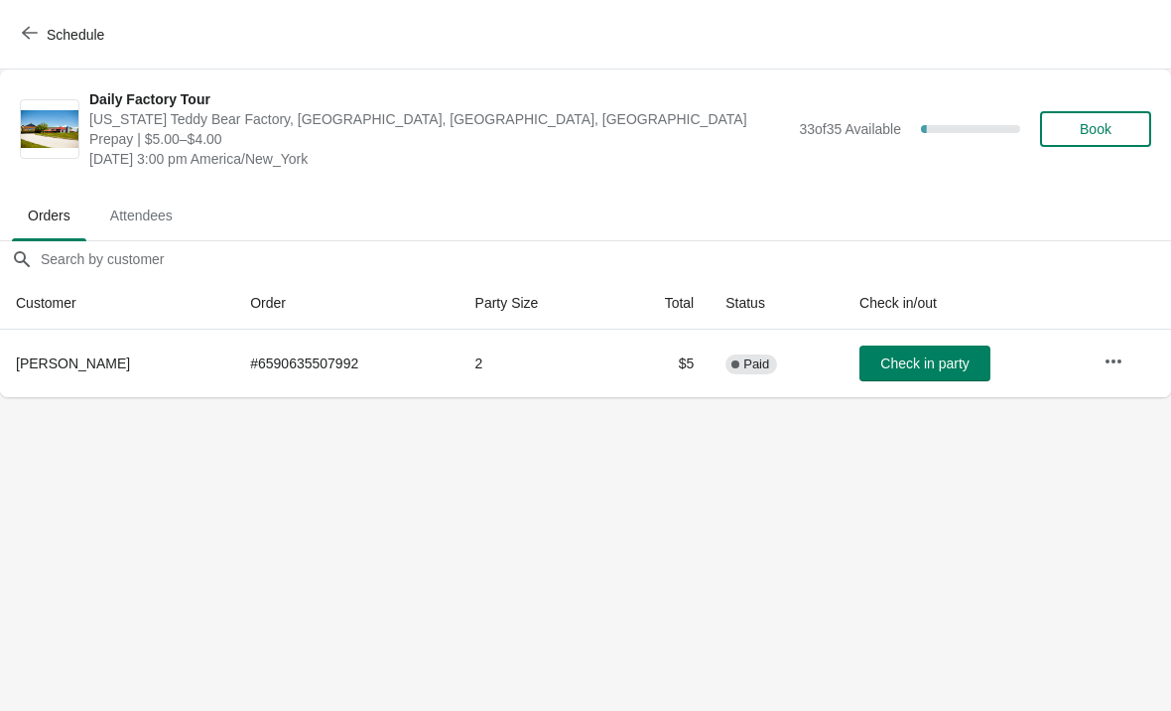
click at [12, 35] on button "Schedule" at bounding box center [65, 35] width 110 height 36
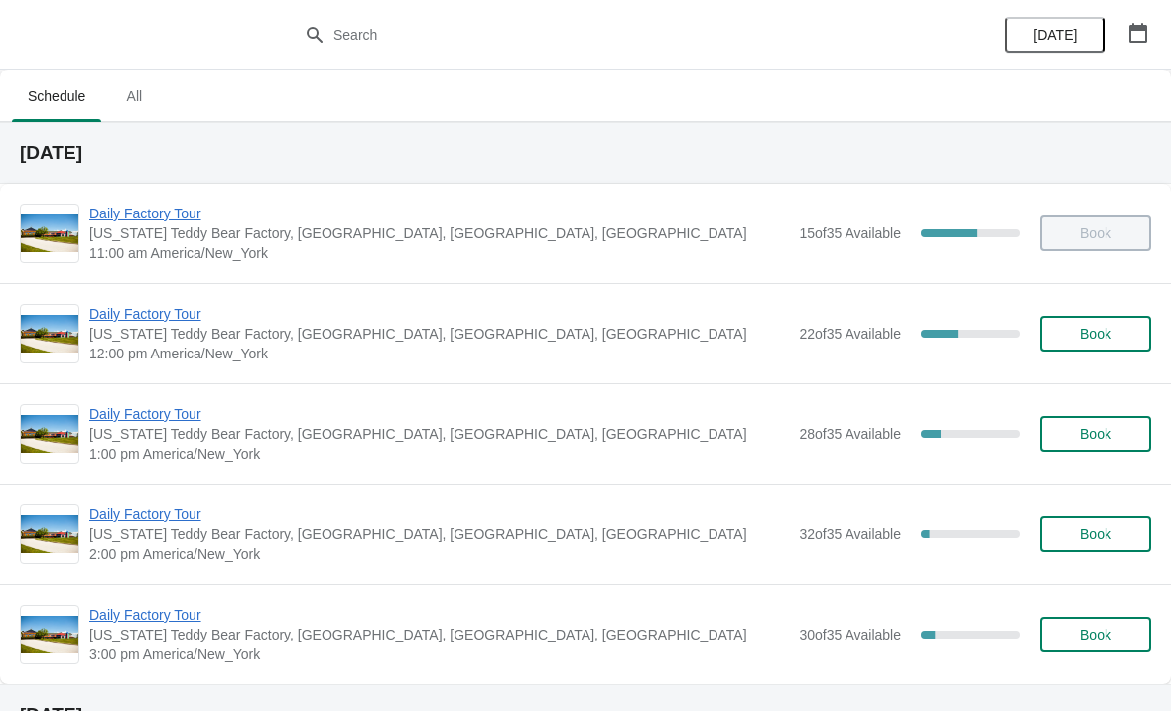
click at [179, 404] on span "Daily Factory Tour" at bounding box center [439, 414] width 700 height 20
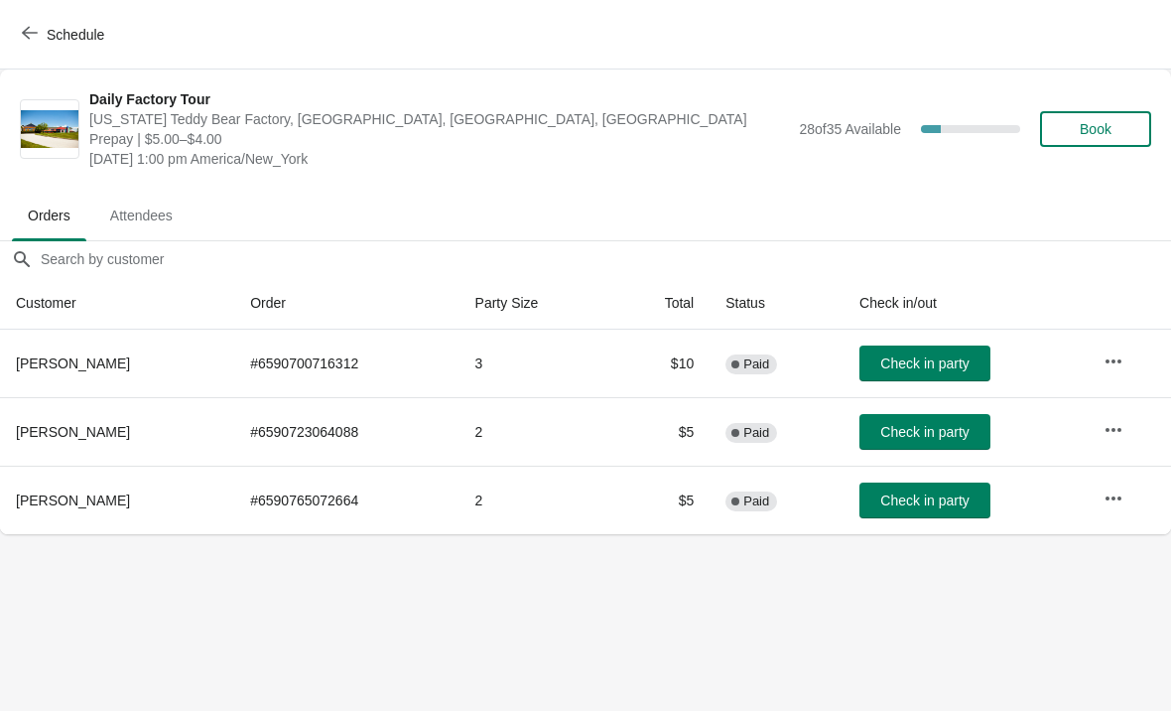
click at [939, 511] on button "Check in party" at bounding box center [925, 500] width 131 height 36
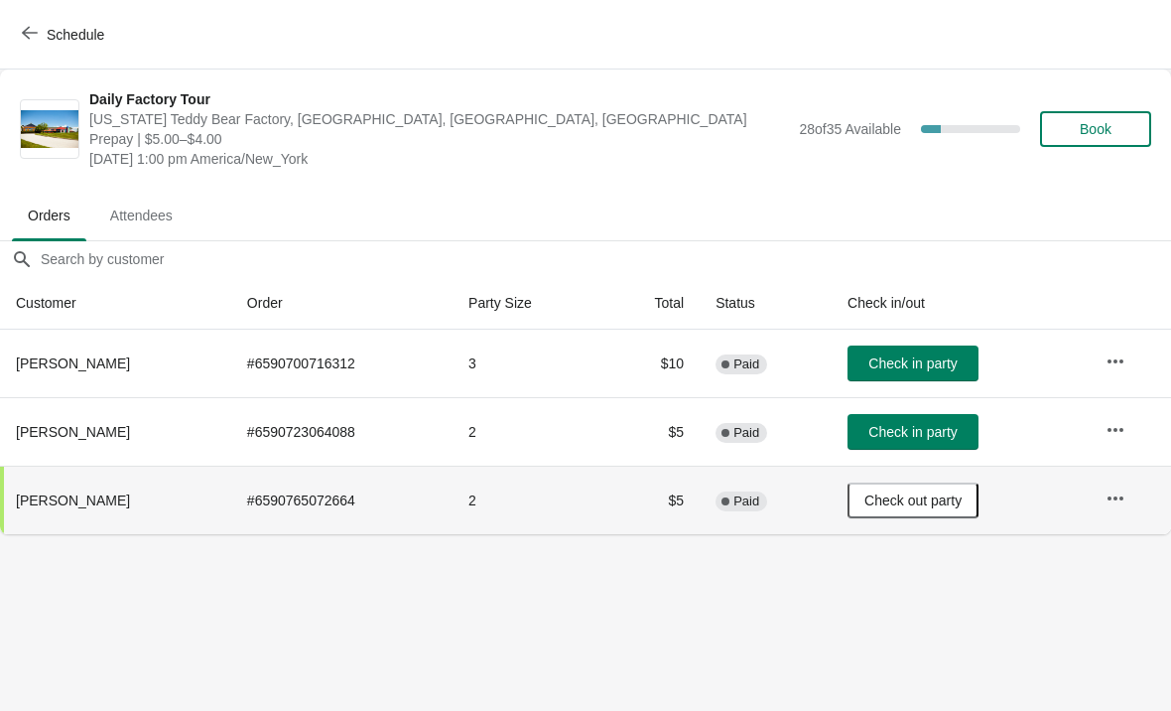
click at [941, 415] on button "Check in party" at bounding box center [913, 432] width 131 height 36
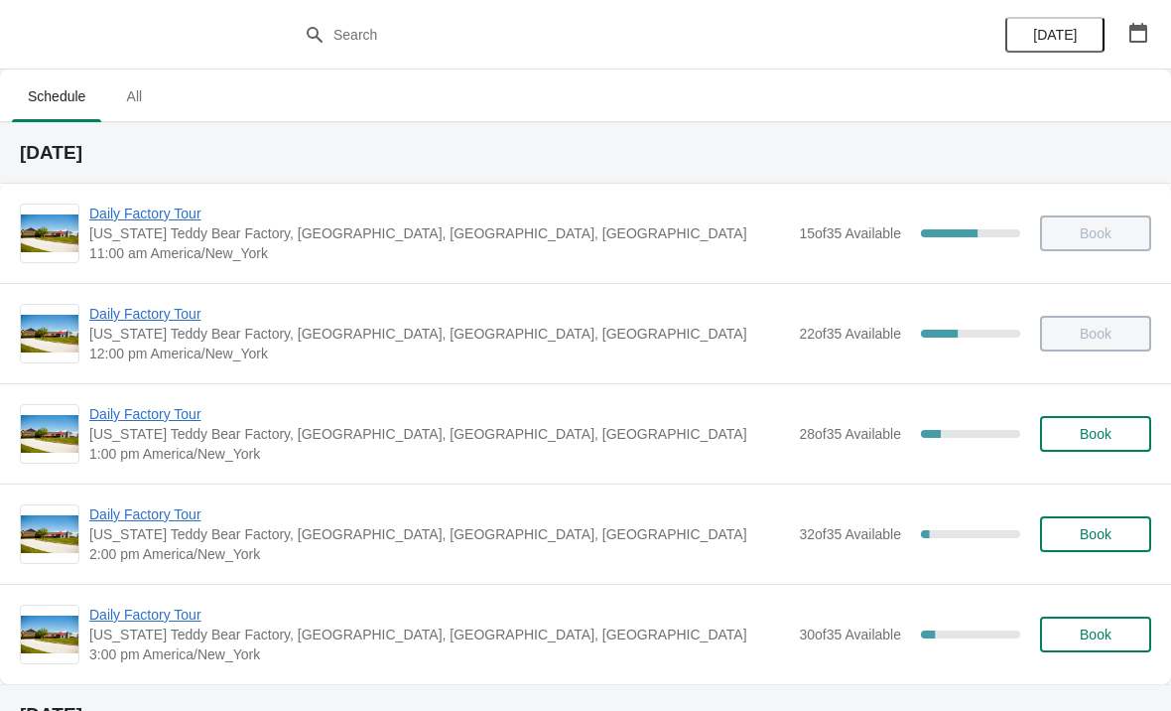
click at [186, 406] on span "Daily Factory Tour" at bounding box center [439, 414] width 700 height 20
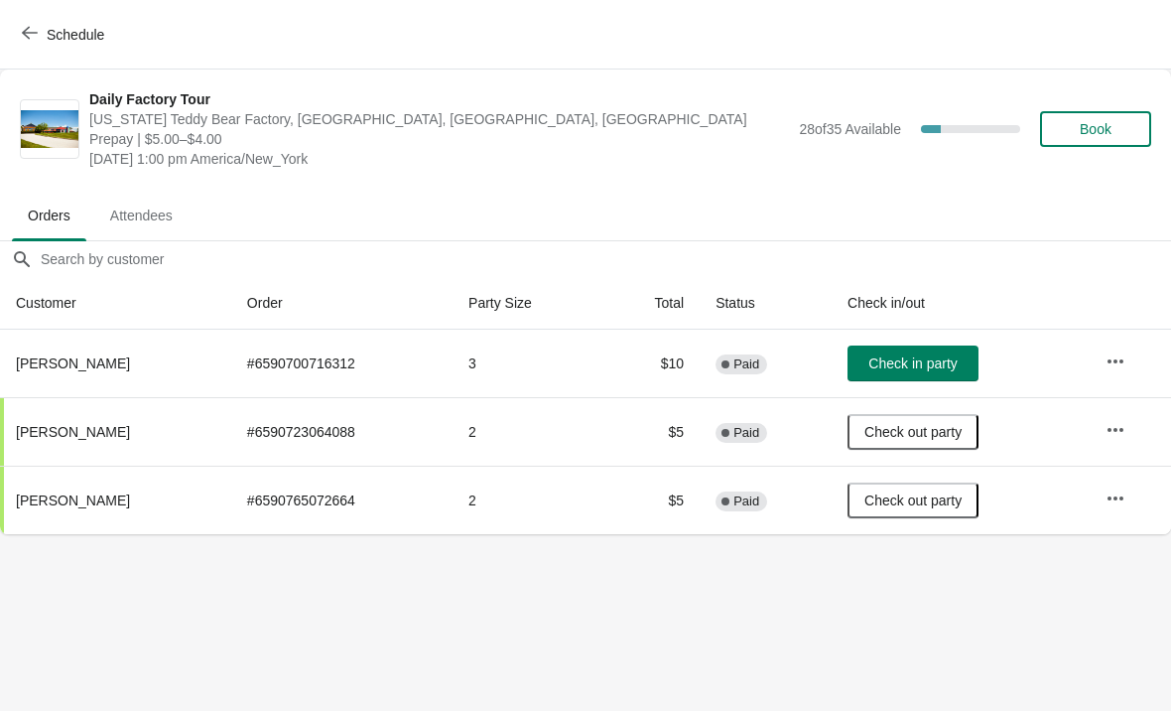
click at [911, 369] on span "Check in party" at bounding box center [913, 363] width 88 height 16
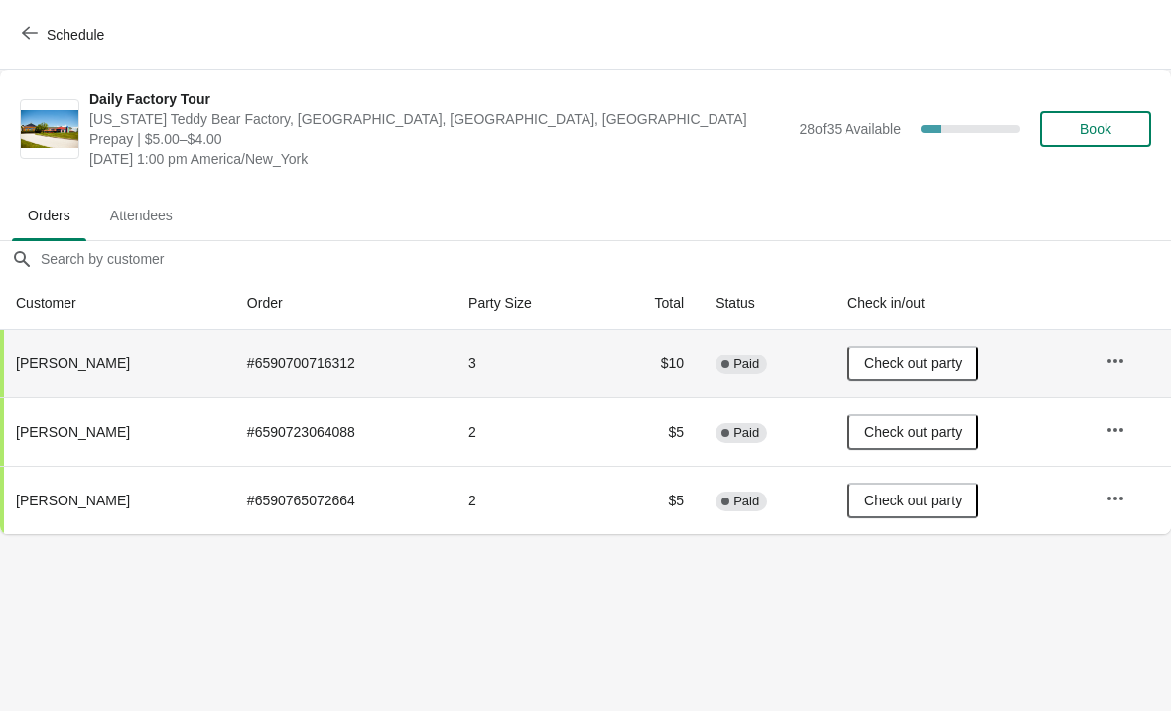
click at [14, 44] on button "Schedule" at bounding box center [65, 35] width 110 height 36
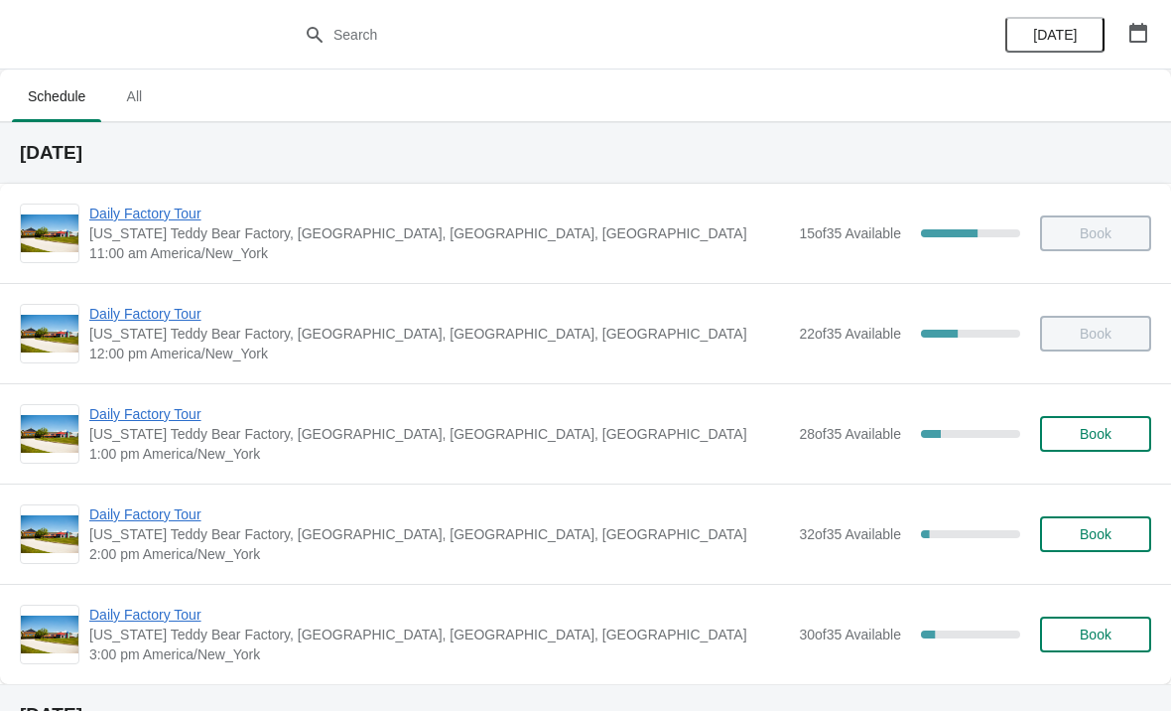
click at [153, 515] on span "Daily Factory Tour" at bounding box center [439, 514] width 700 height 20
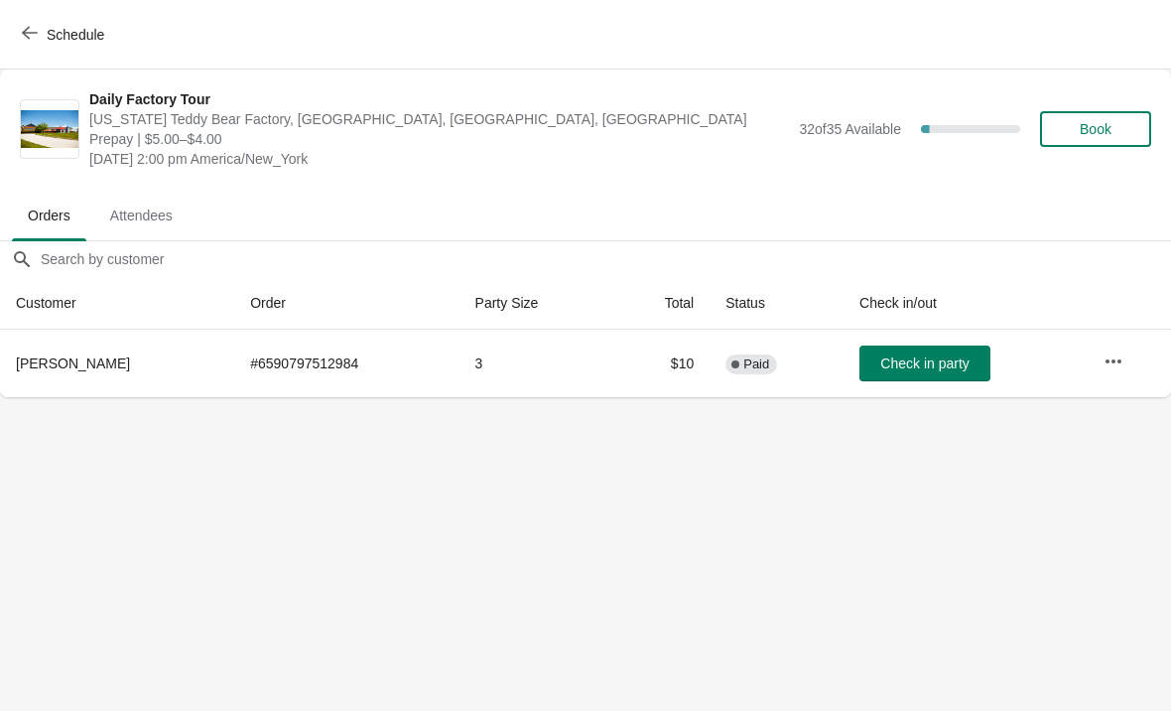
click at [60, 45] on button "Schedule" at bounding box center [65, 35] width 110 height 36
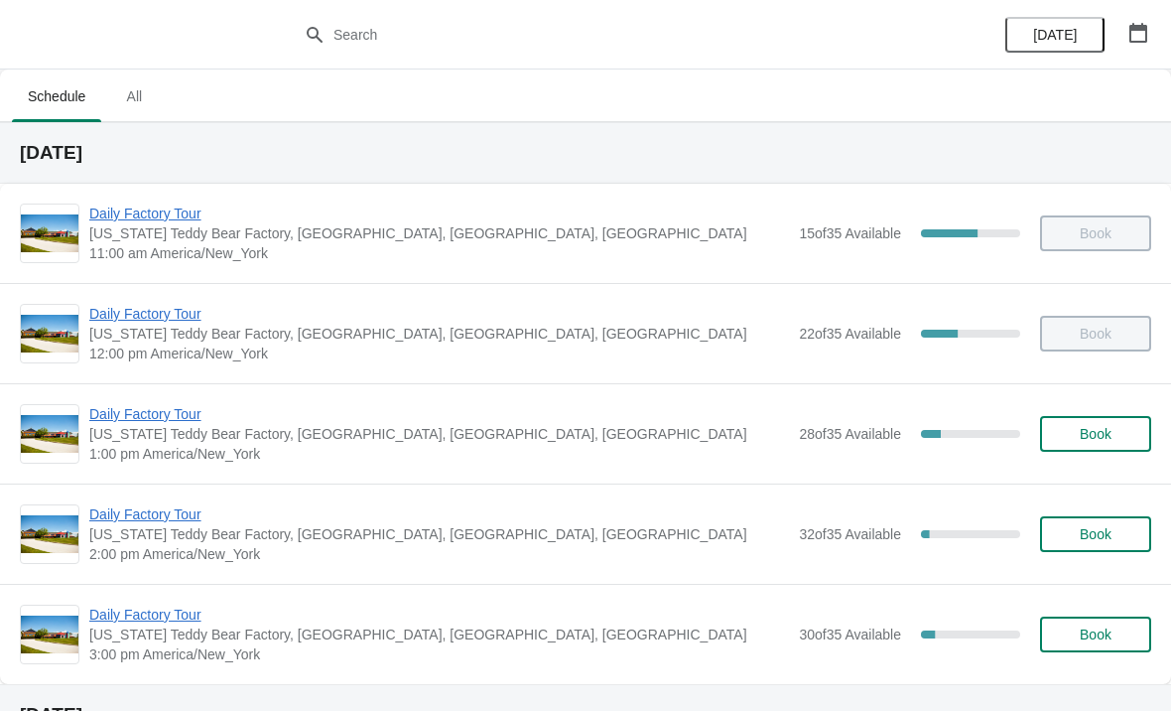
click at [124, 621] on span "Daily Factory Tour" at bounding box center [439, 615] width 700 height 20
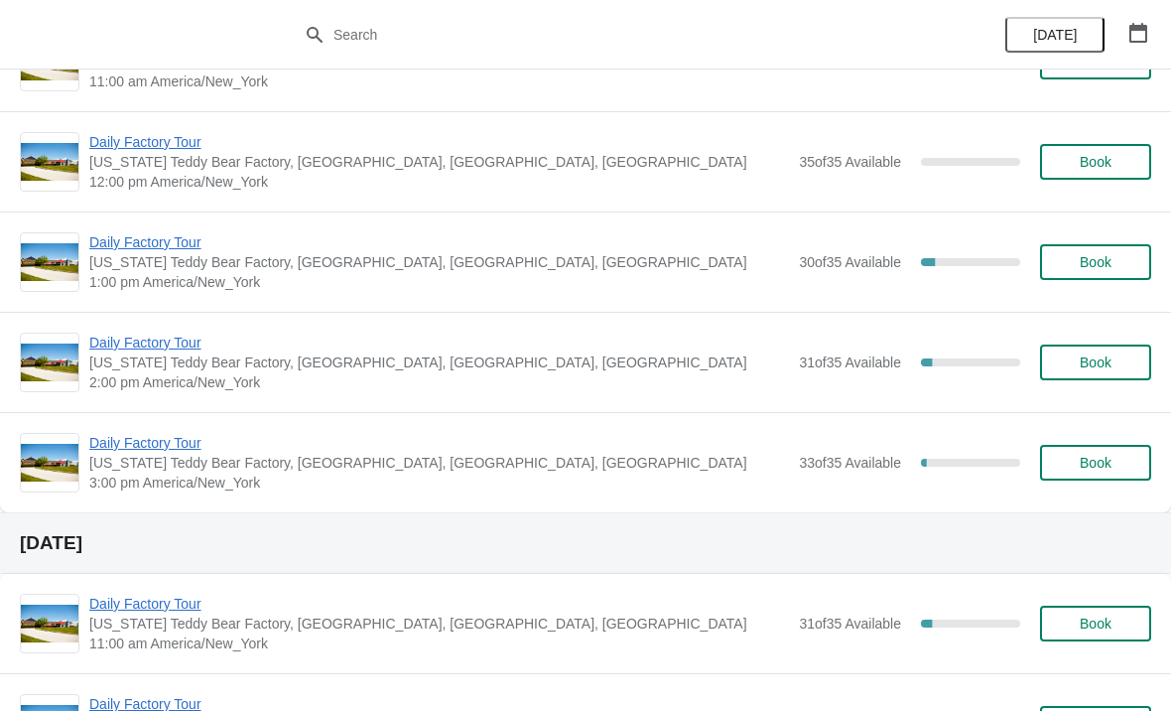
scroll to position [770, 0]
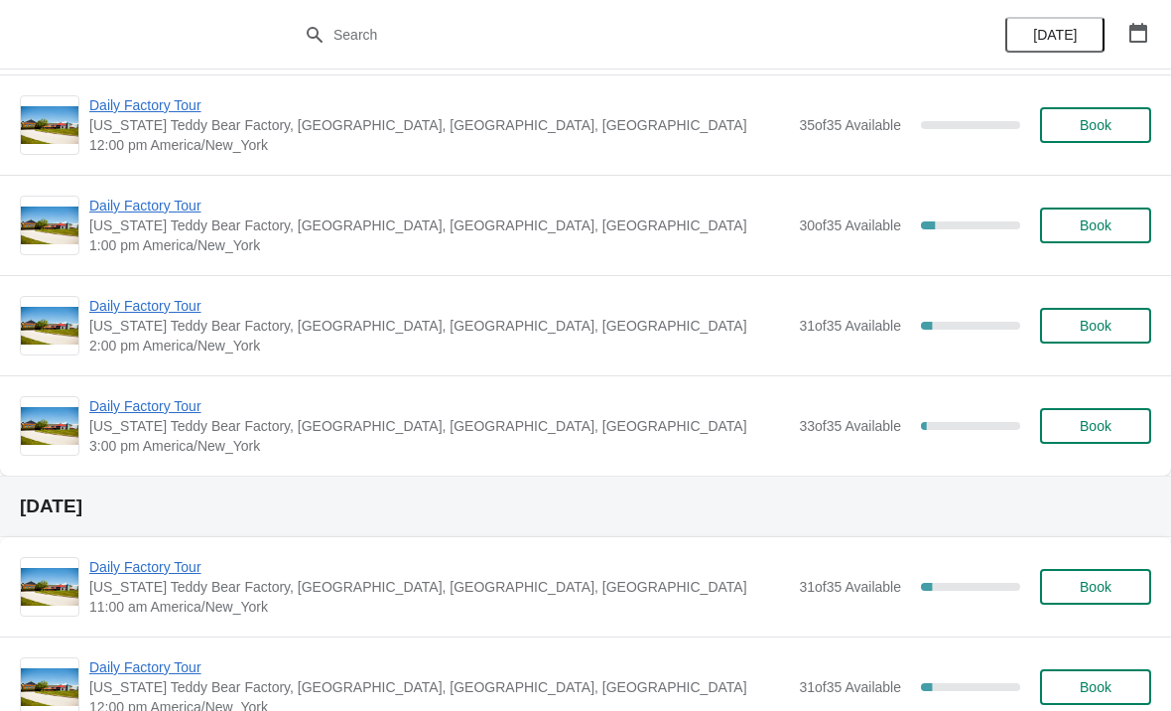
click at [145, 413] on span "Daily Factory Tour" at bounding box center [439, 406] width 700 height 20
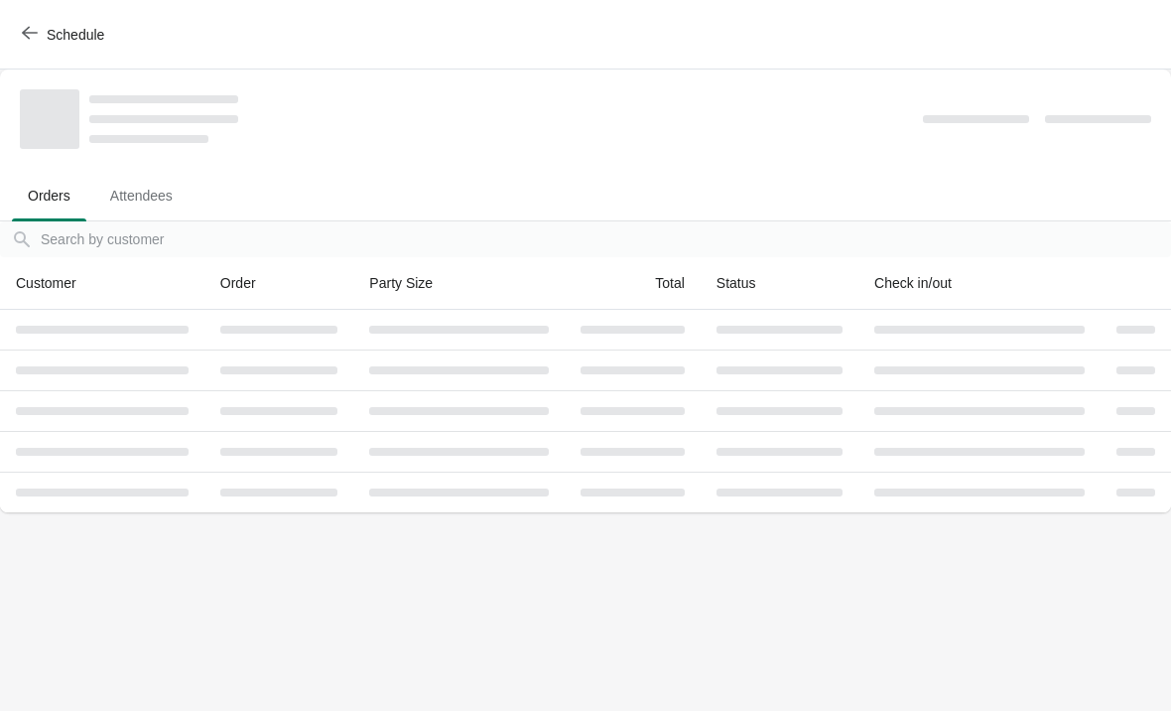
scroll to position [0, 0]
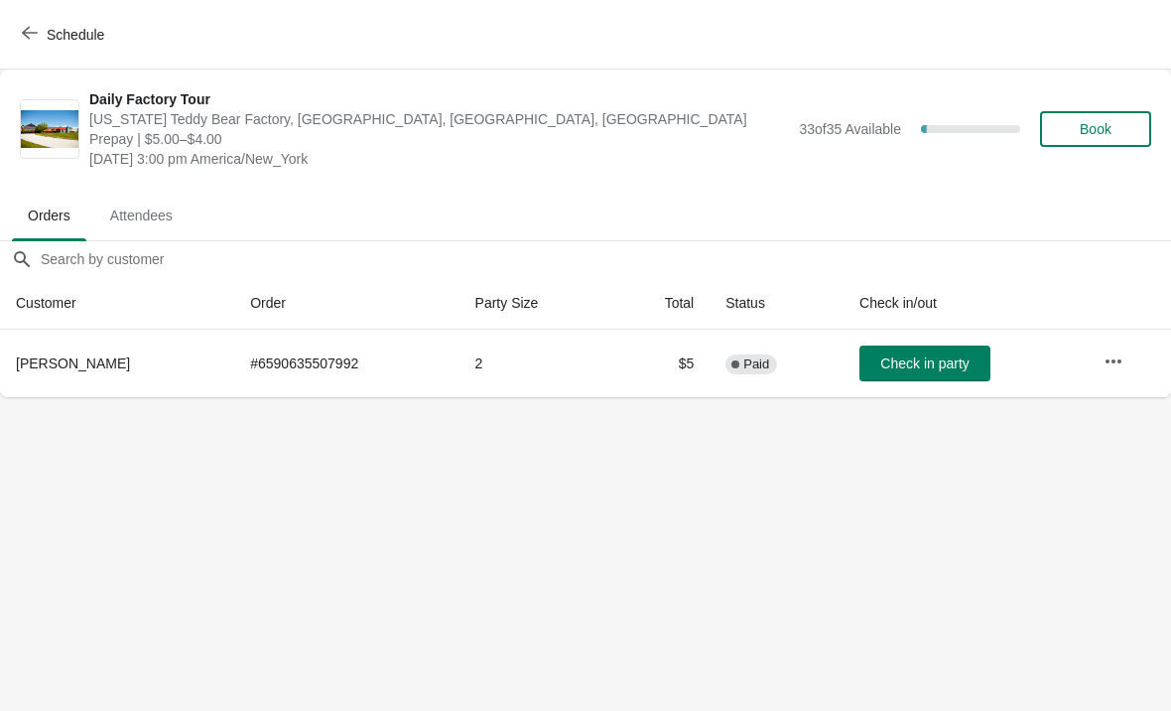
click at [20, 28] on button "Schedule" at bounding box center [65, 35] width 110 height 36
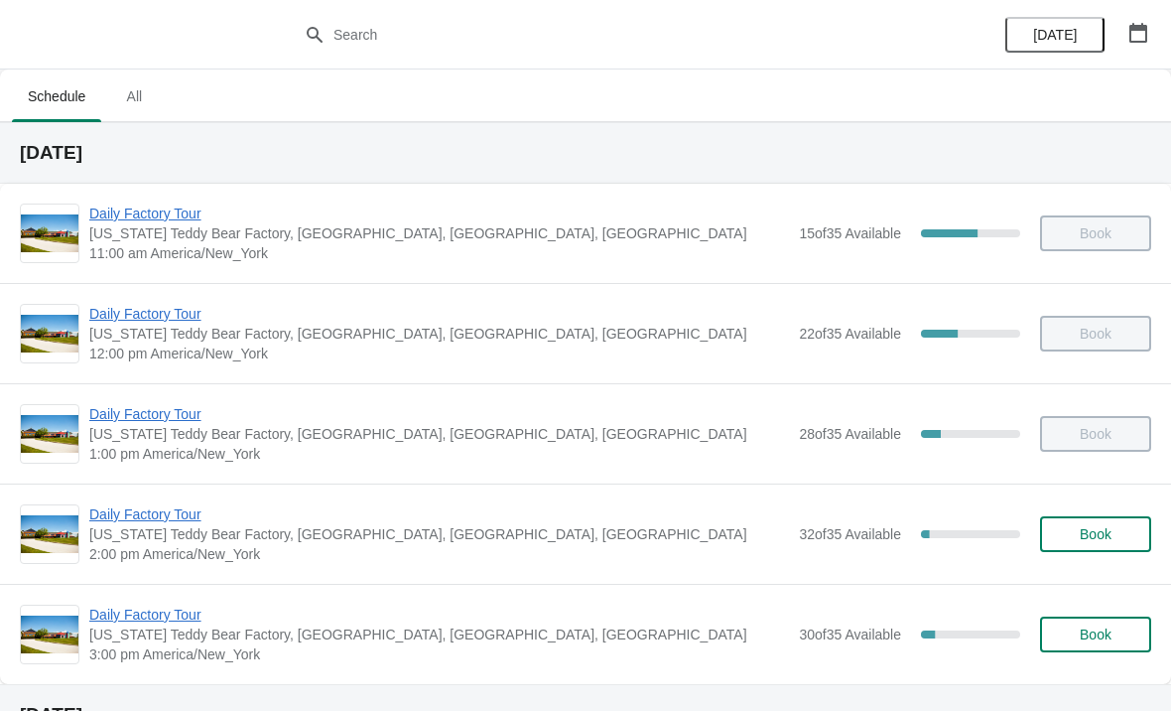
click at [199, 618] on span "Daily Factory Tour" at bounding box center [439, 615] width 700 height 20
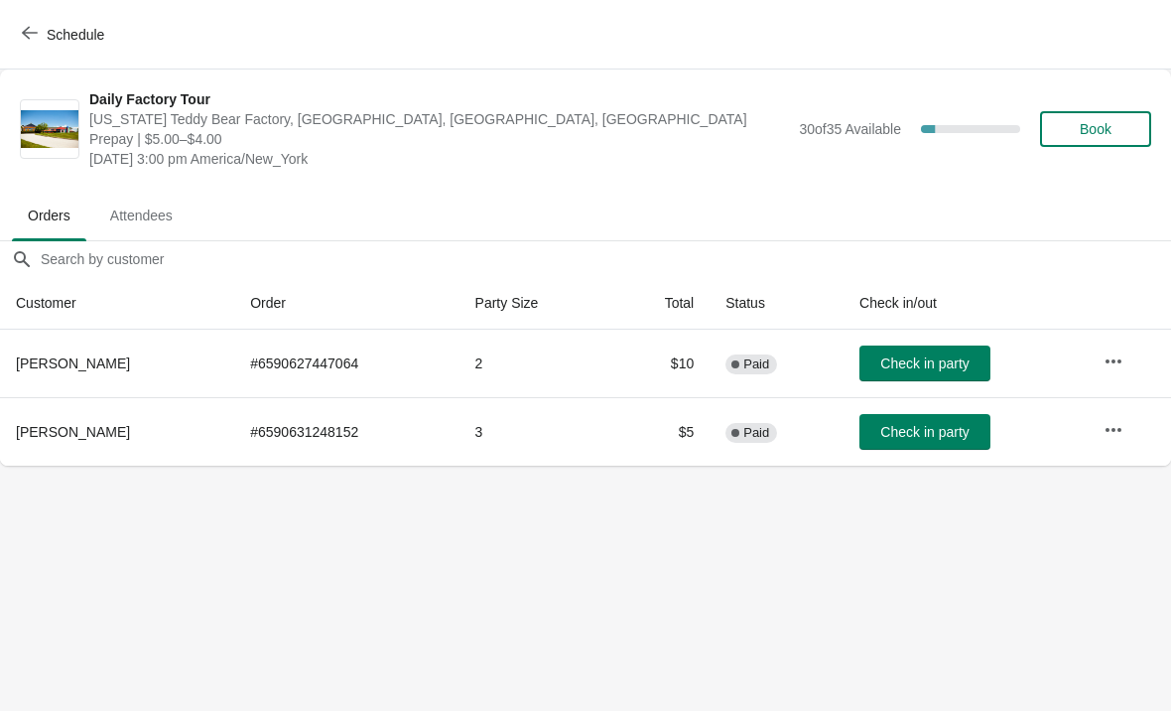
click at [33, 24] on button "Schedule" at bounding box center [65, 35] width 110 height 36
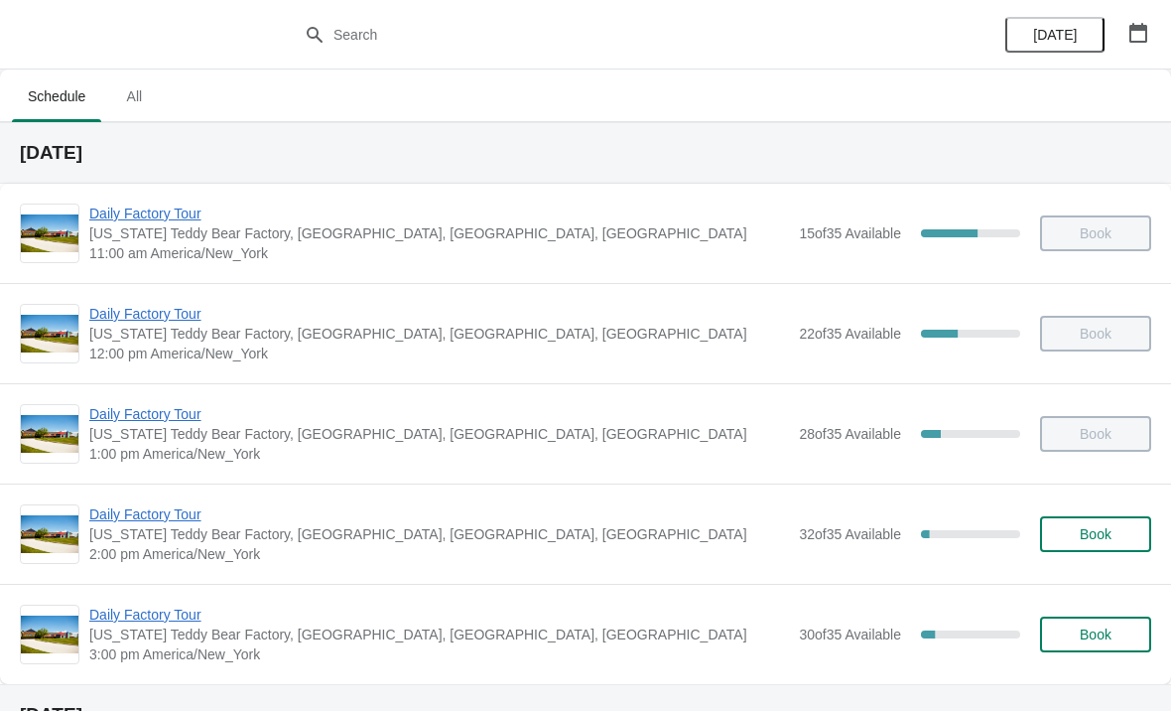
click at [141, 523] on span "Daily Factory Tour" at bounding box center [439, 514] width 700 height 20
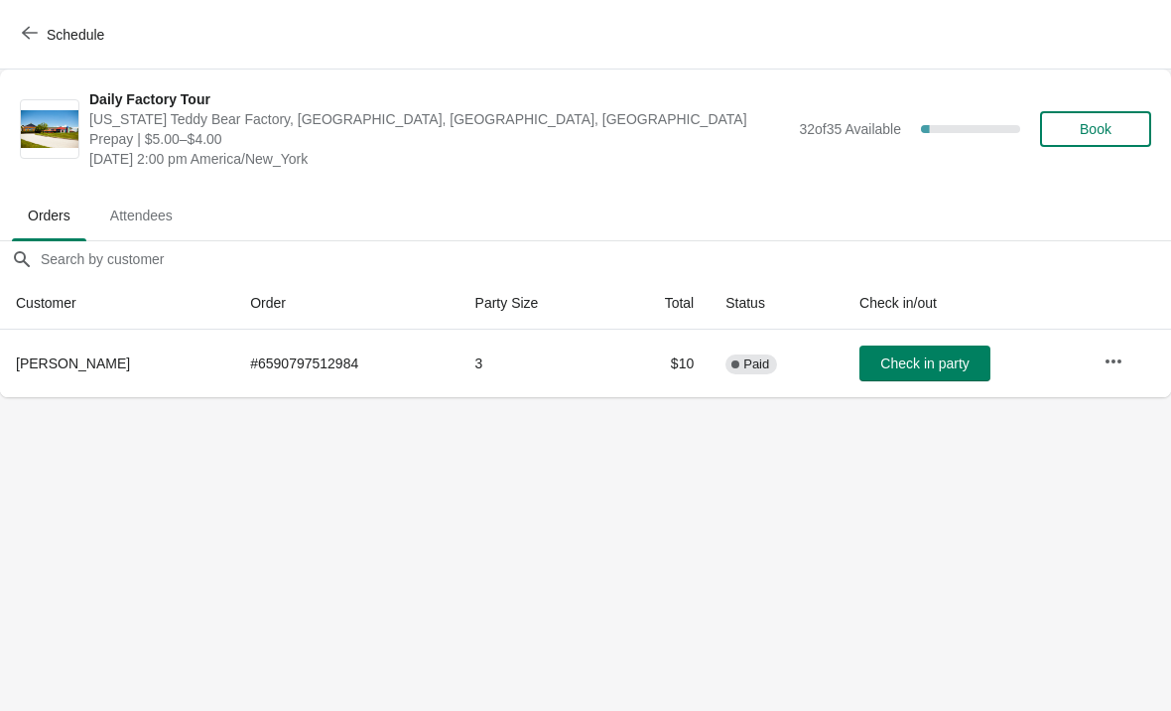
click at [31, 43] on span "button" at bounding box center [30, 34] width 16 height 19
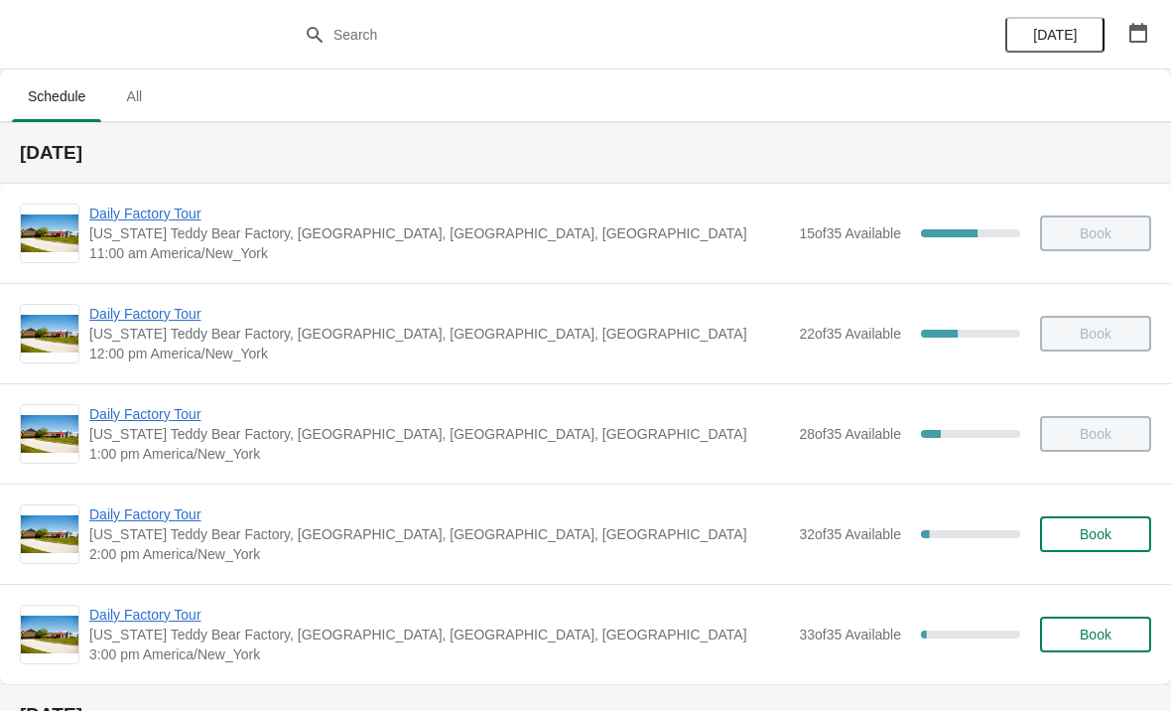
click at [136, 621] on span "Daily Factory Tour" at bounding box center [439, 615] width 700 height 20
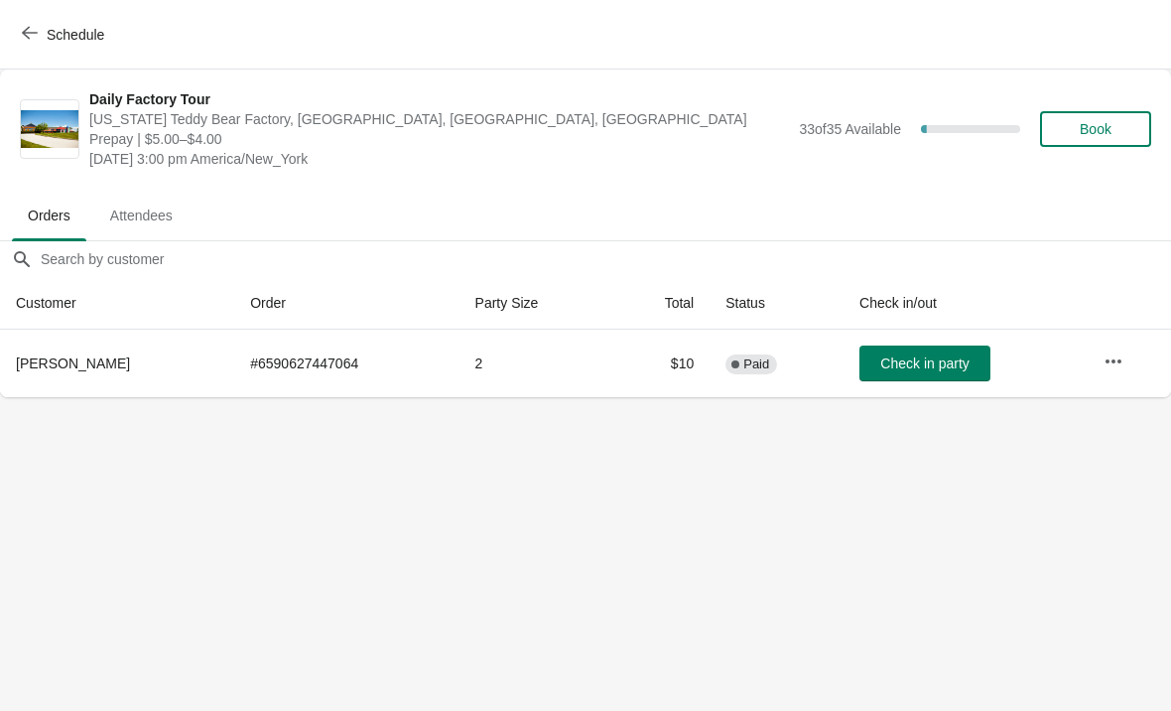
click at [27, 28] on icon "button" at bounding box center [30, 33] width 16 height 16
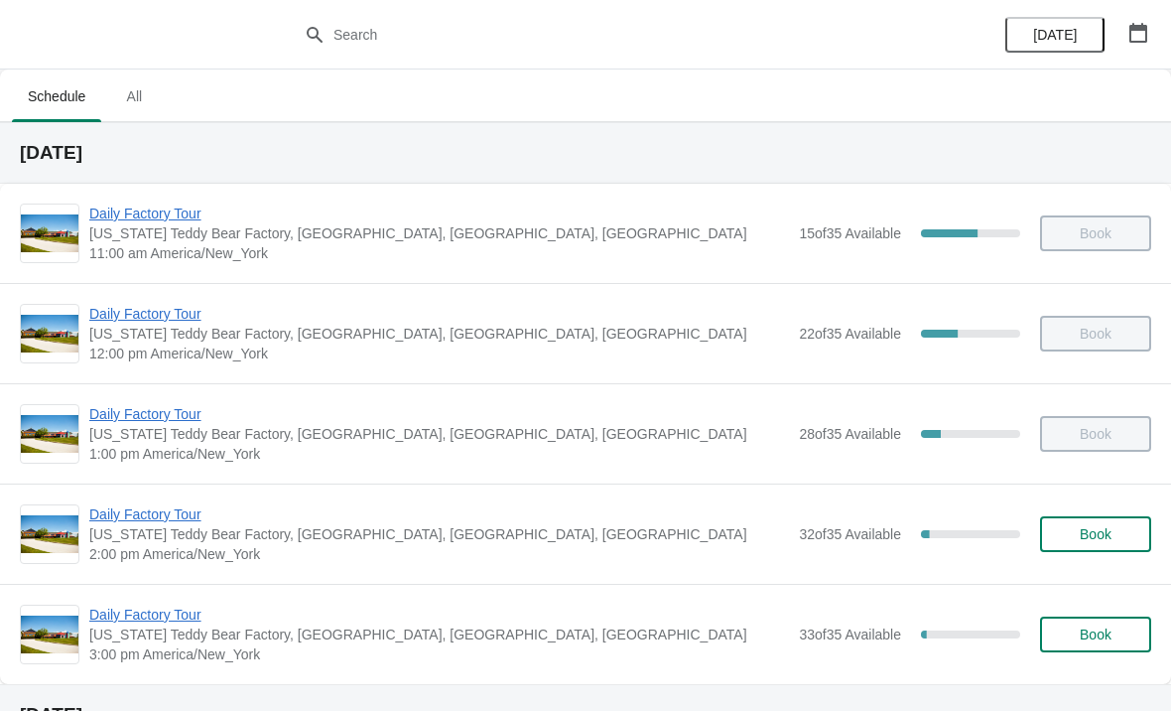
click at [136, 516] on span "Daily Factory Tour" at bounding box center [439, 514] width 700 height 20
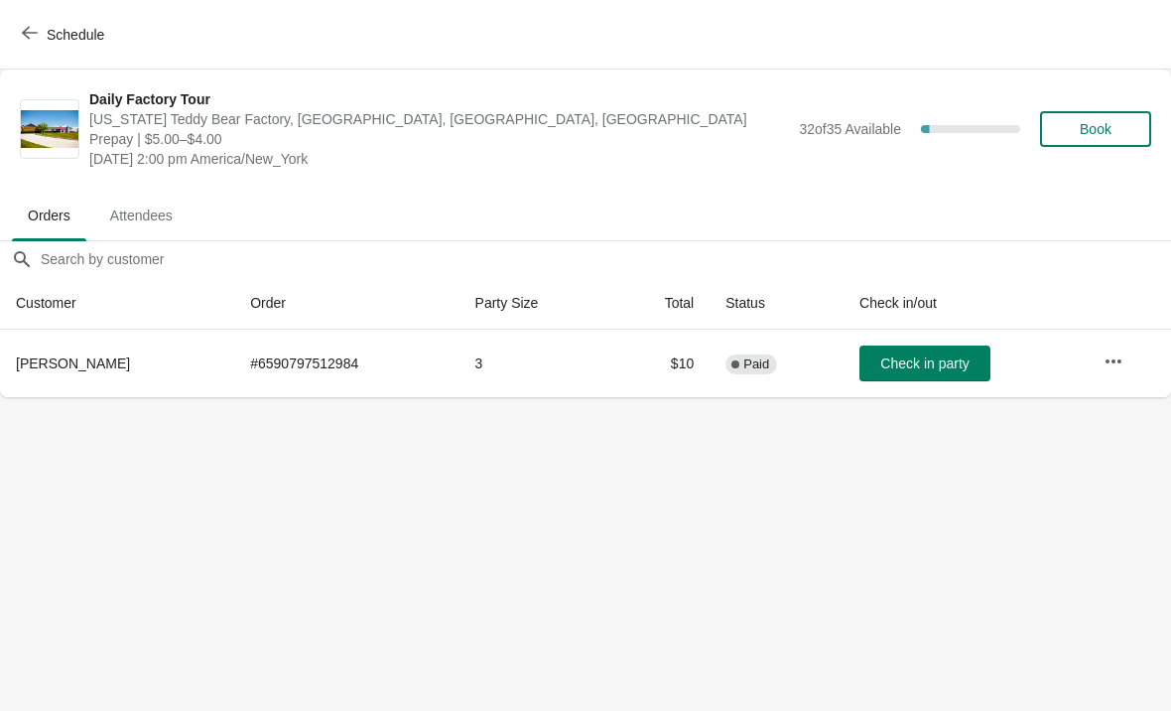
click at [911, 371] on span "Check in party" at bounding box center [924, 363] width 88 height 16
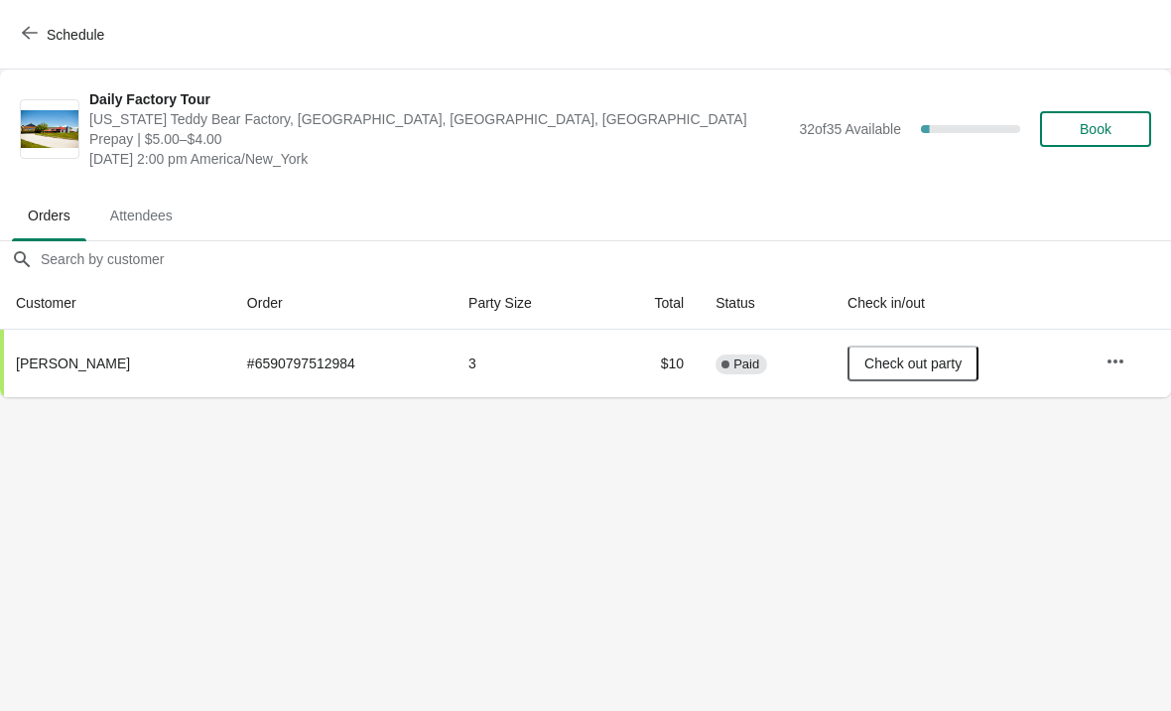
click at [38, 34] on span "Schedule" at bounding box center [65, 34] width 78 height 19
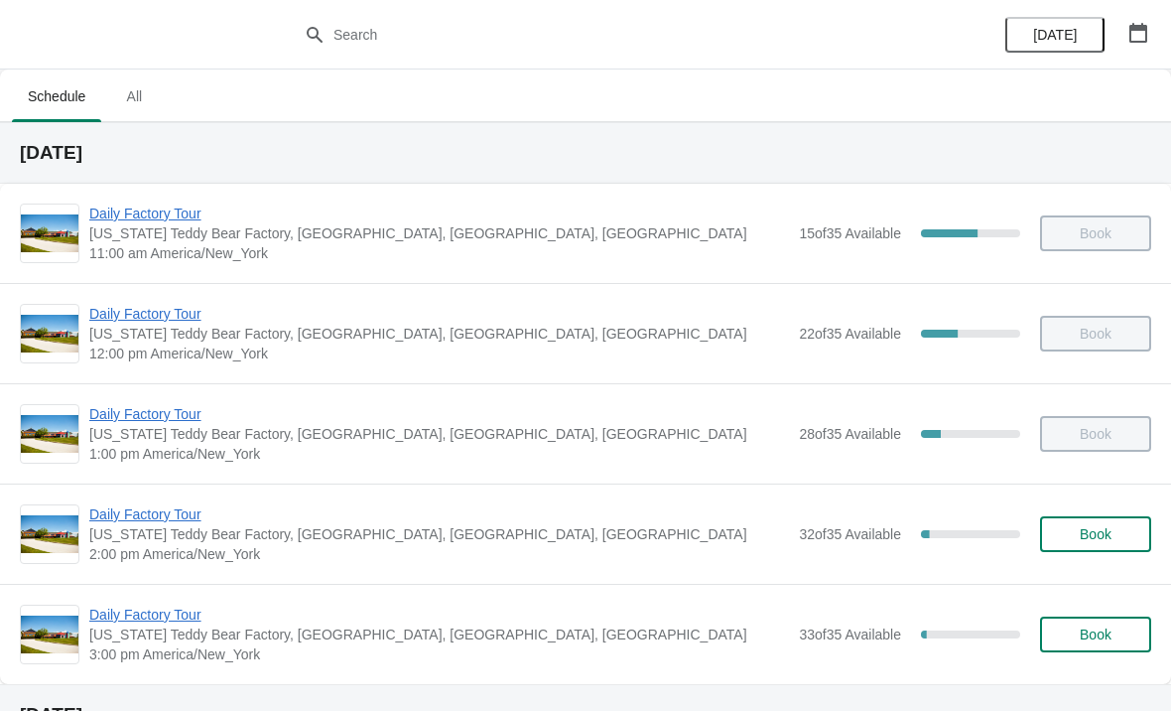
click at [151, 521] on span "Daily Factory Tour" at bounding box center [439, 514] width 700 height 20
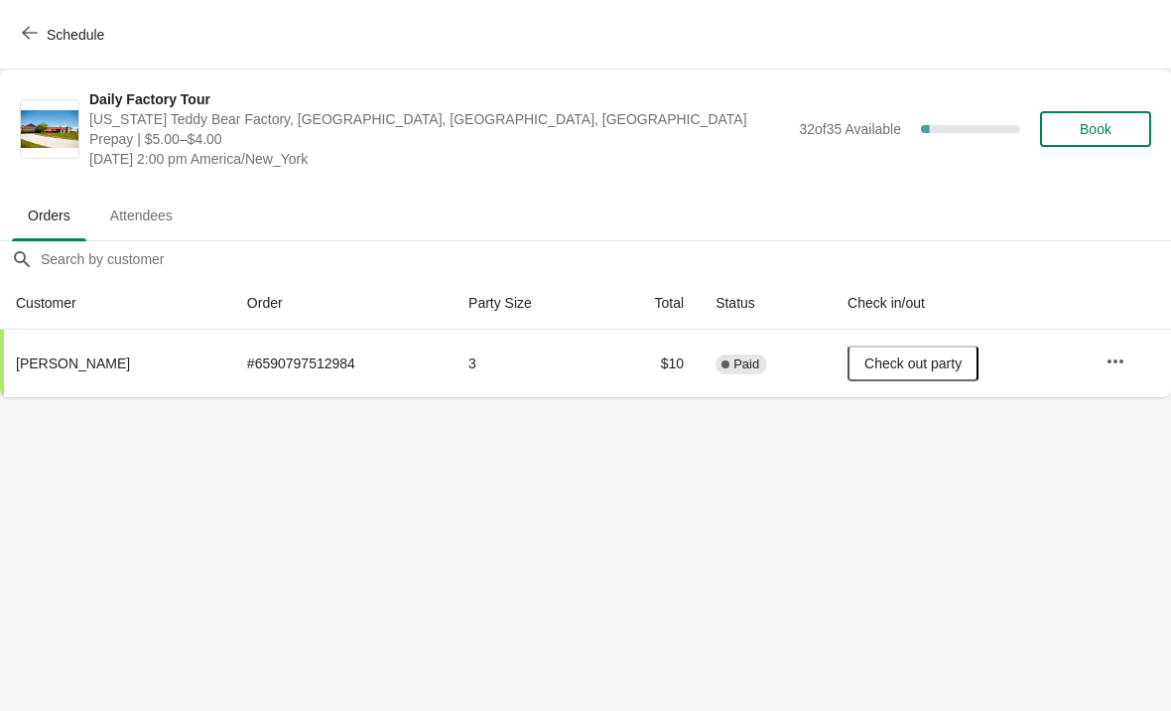
click at [22, 30] on icon "button" at bounding box center [30, 33] width 16 height 16
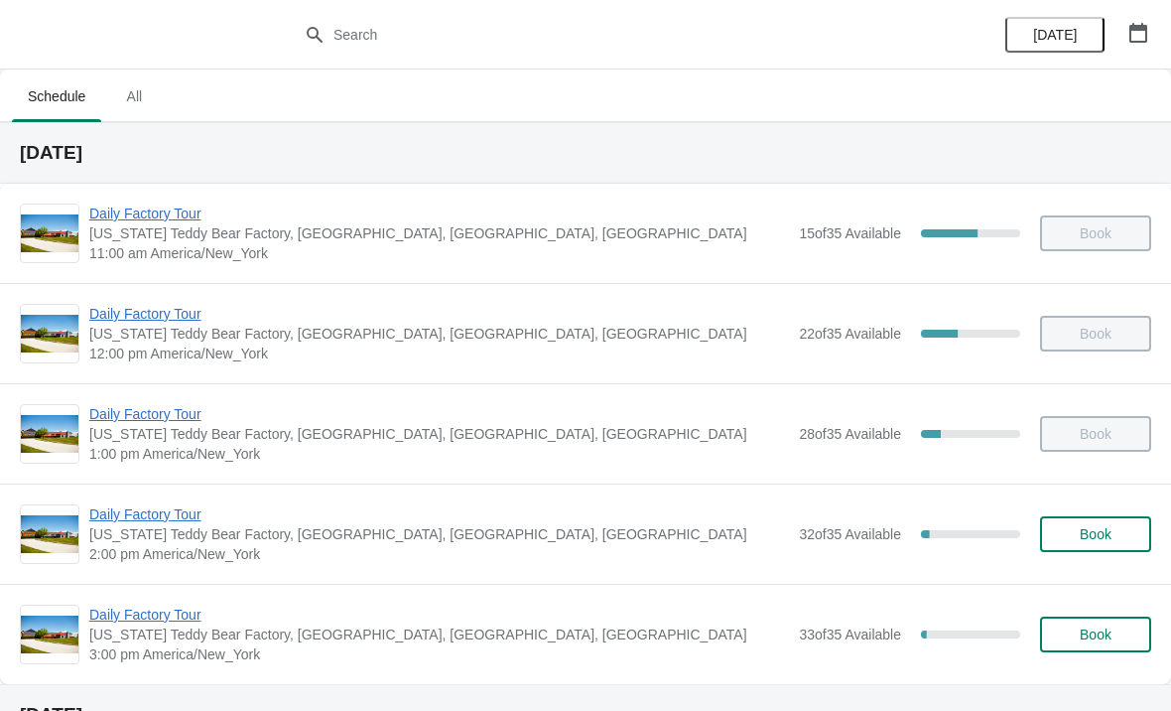
click at [150, 622] on span "Daily Factory Tour" at bounding box center [439, 615] width 700 height 20
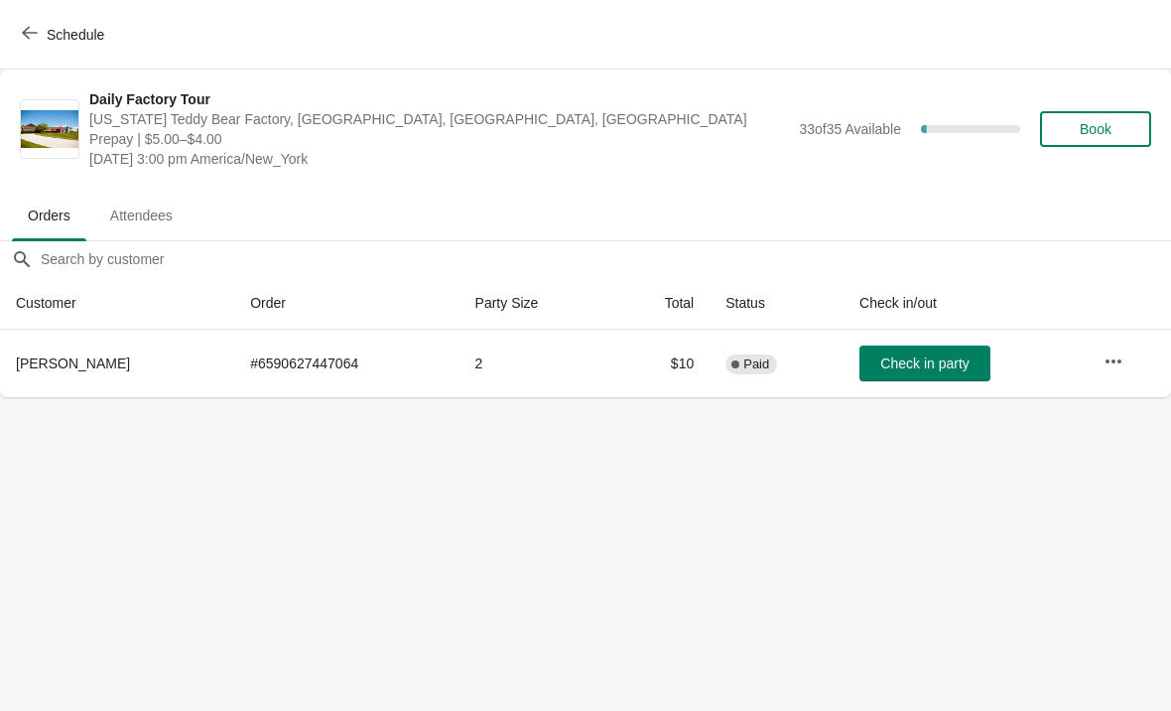
click at [39, 28] on span "Schedule" at bounding box center [65, 34] width 78 height 19
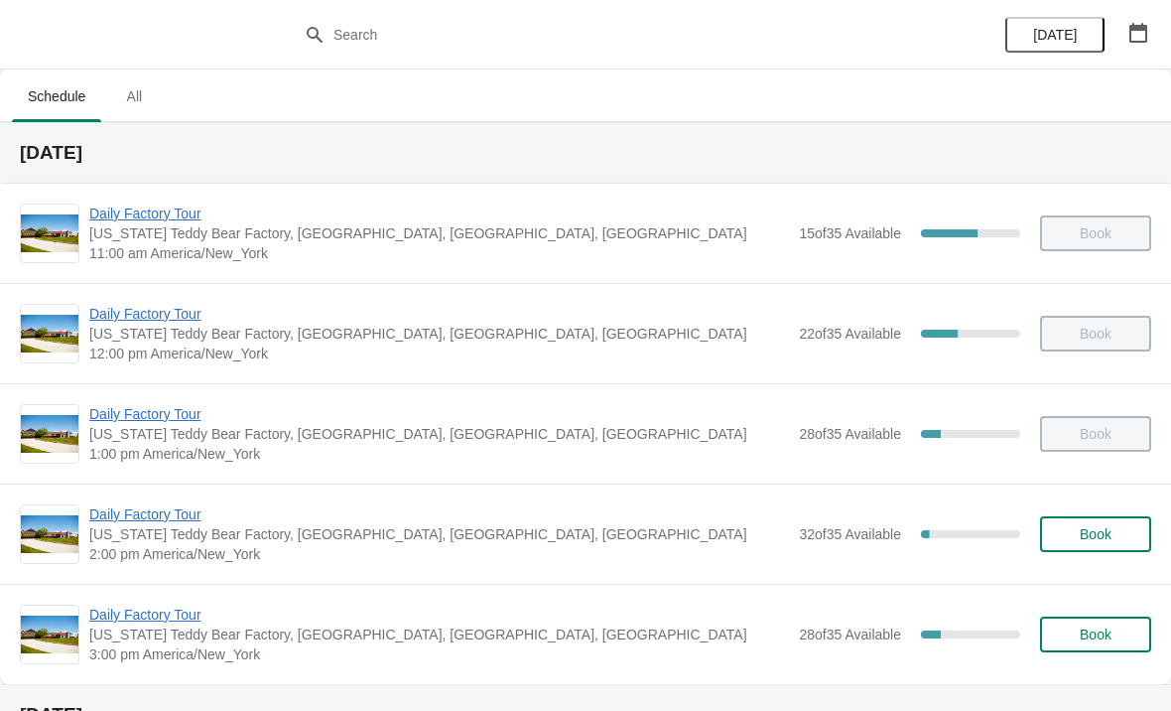
click at [117, 622] on span "Daily Factory Tour" at bounding box center [439, 615] width 700 height 20
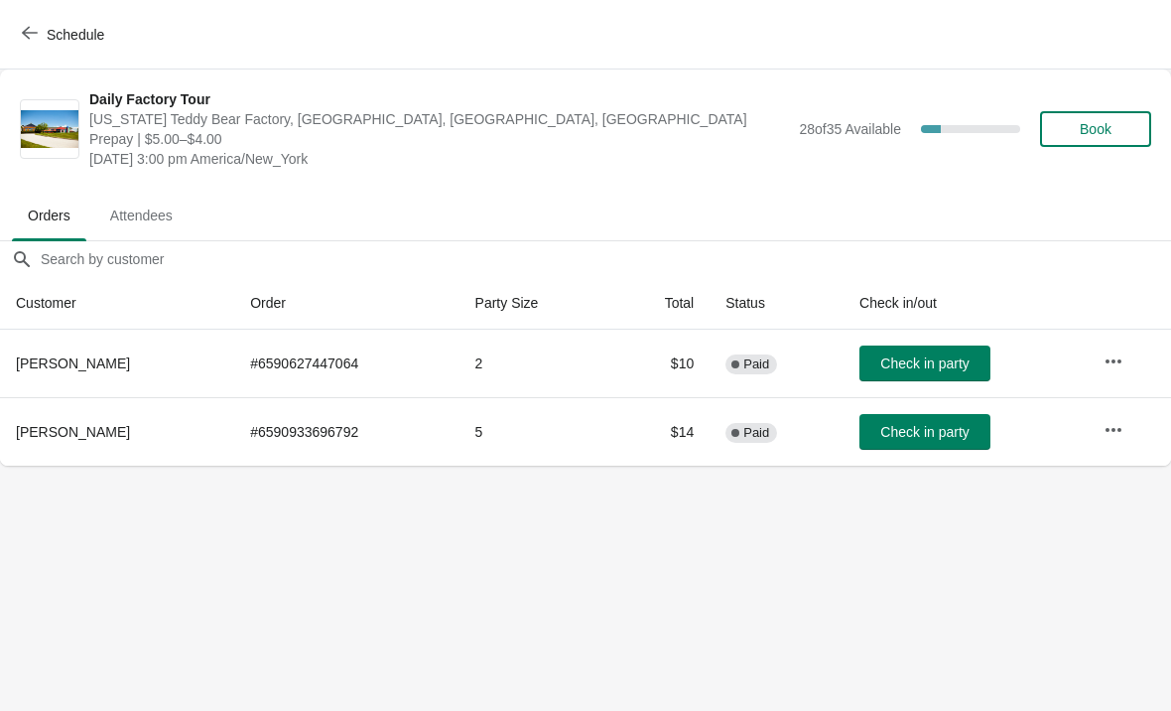
click at [939, 443] on button "Check in party" at bounding box center [925, 432] width 131 height 36
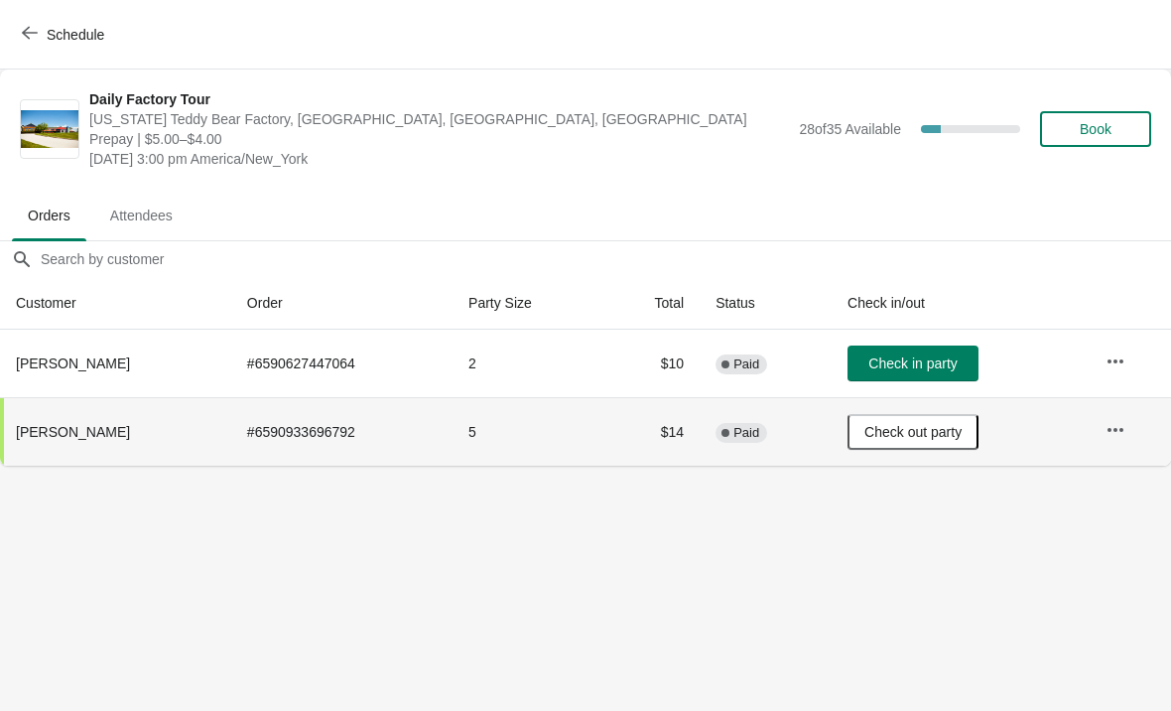
click at [881, 357] on span "Check in party" at bounding box center [913, 363] width 88 height 16
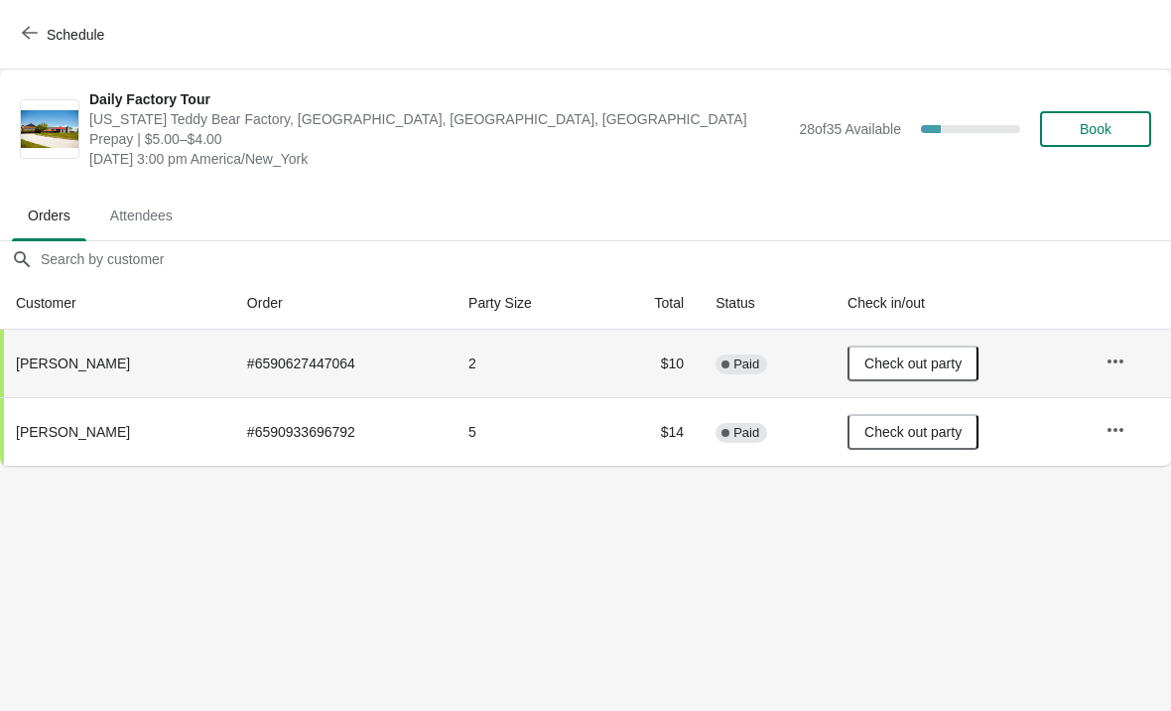
click at [35, 45] on button "Schedule" at bounding box center [65, 35] width 110 height 36
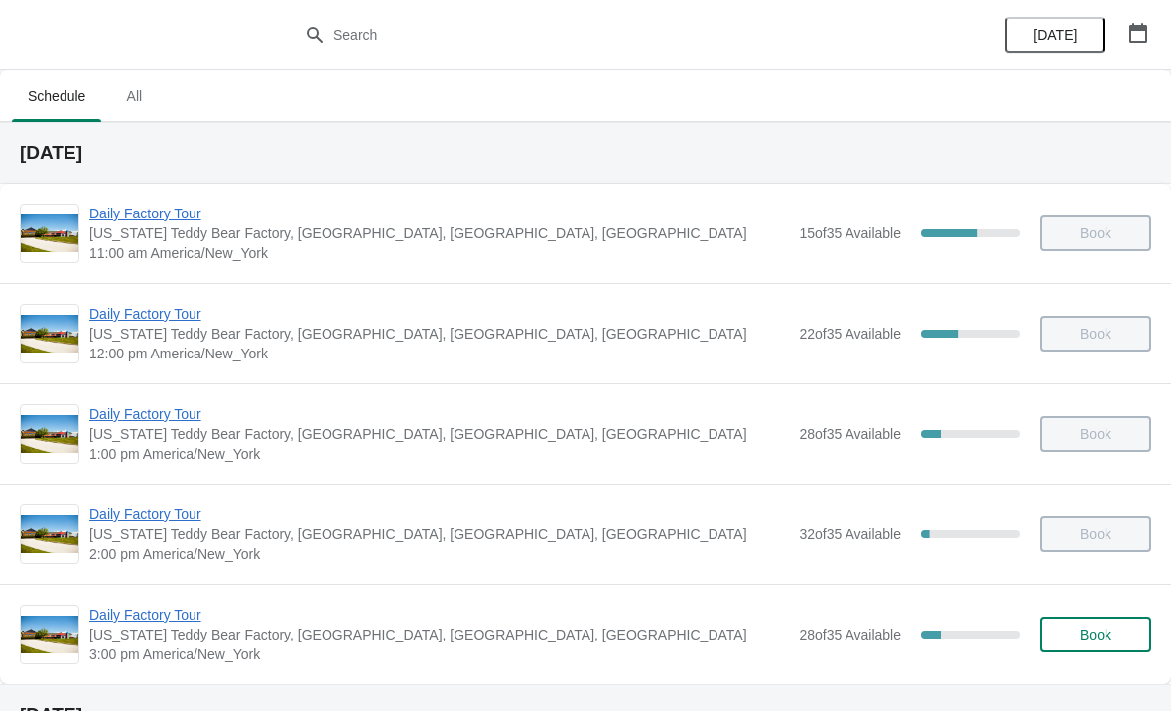
click at [141, 523] on span "Daily Factory Tour" at bounding box center [439, 514] width 700 height 20
